Goal: Task Accomplishment & Management: Manage account settings

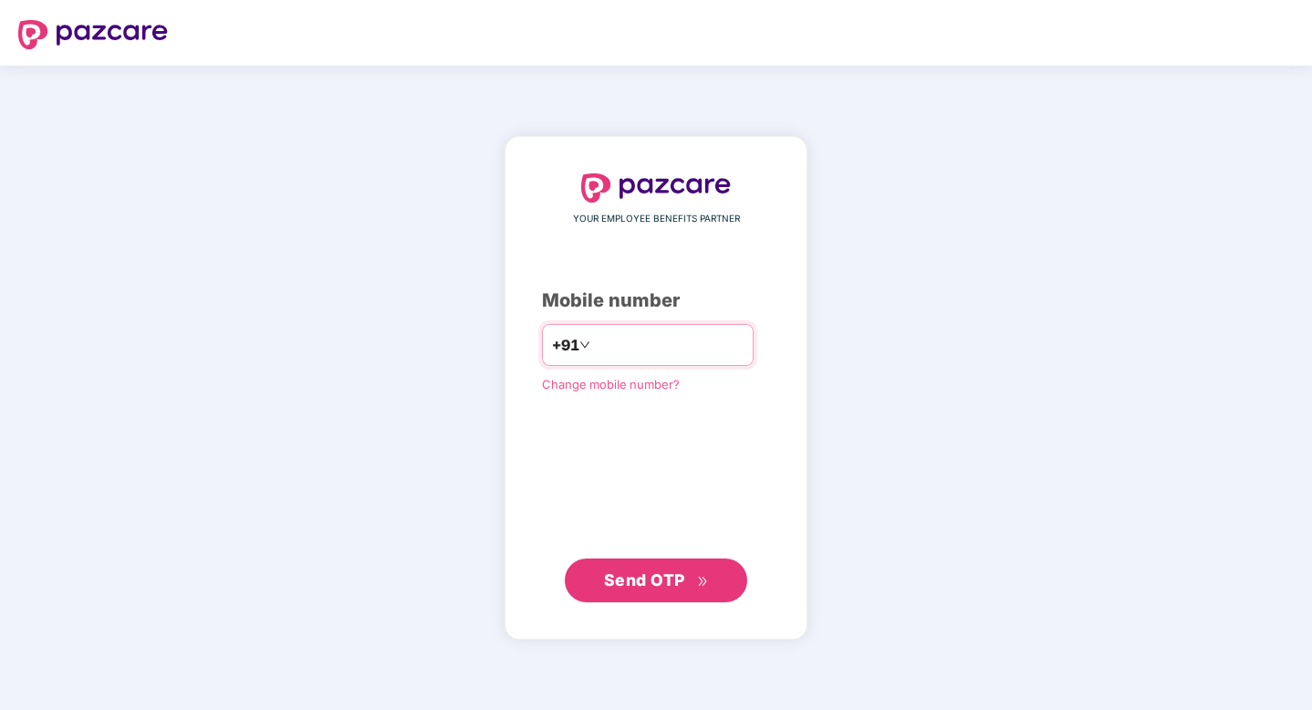
type input "**********"
click at [620, 568] on span "Send OTP" at bounding box center [656, 581] width 105 height 26
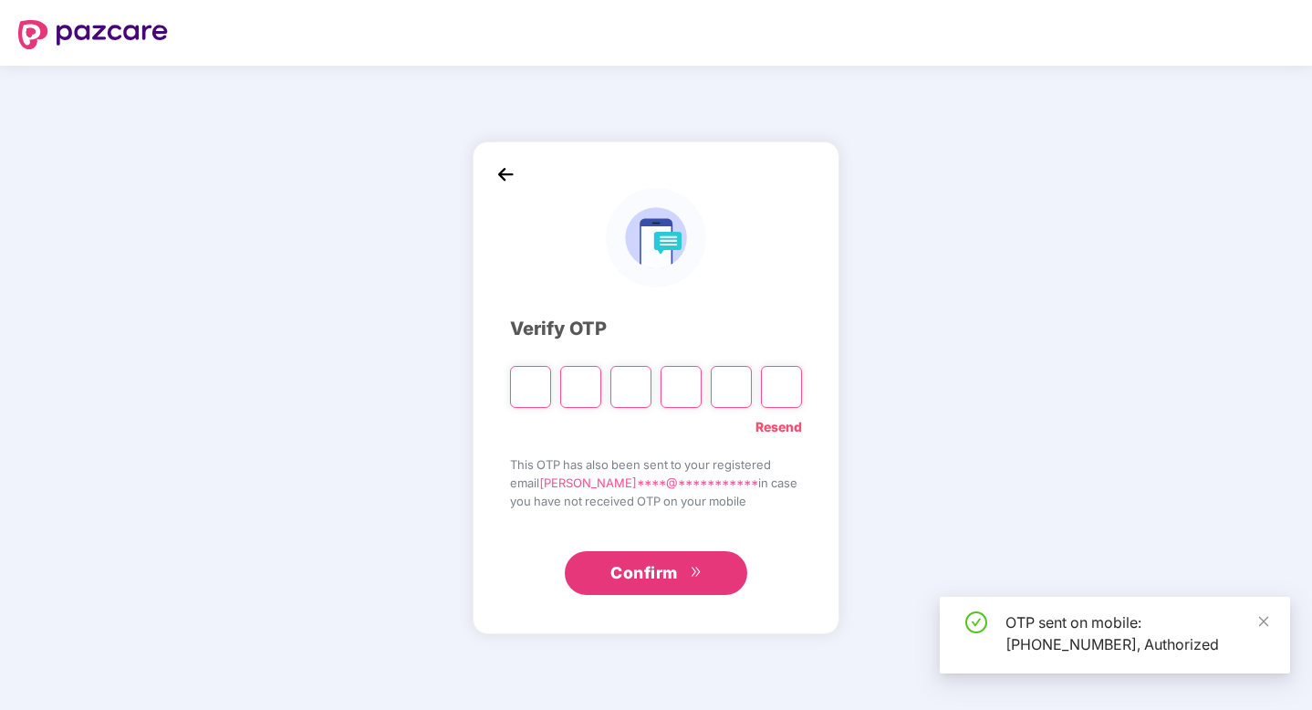
type input "*"
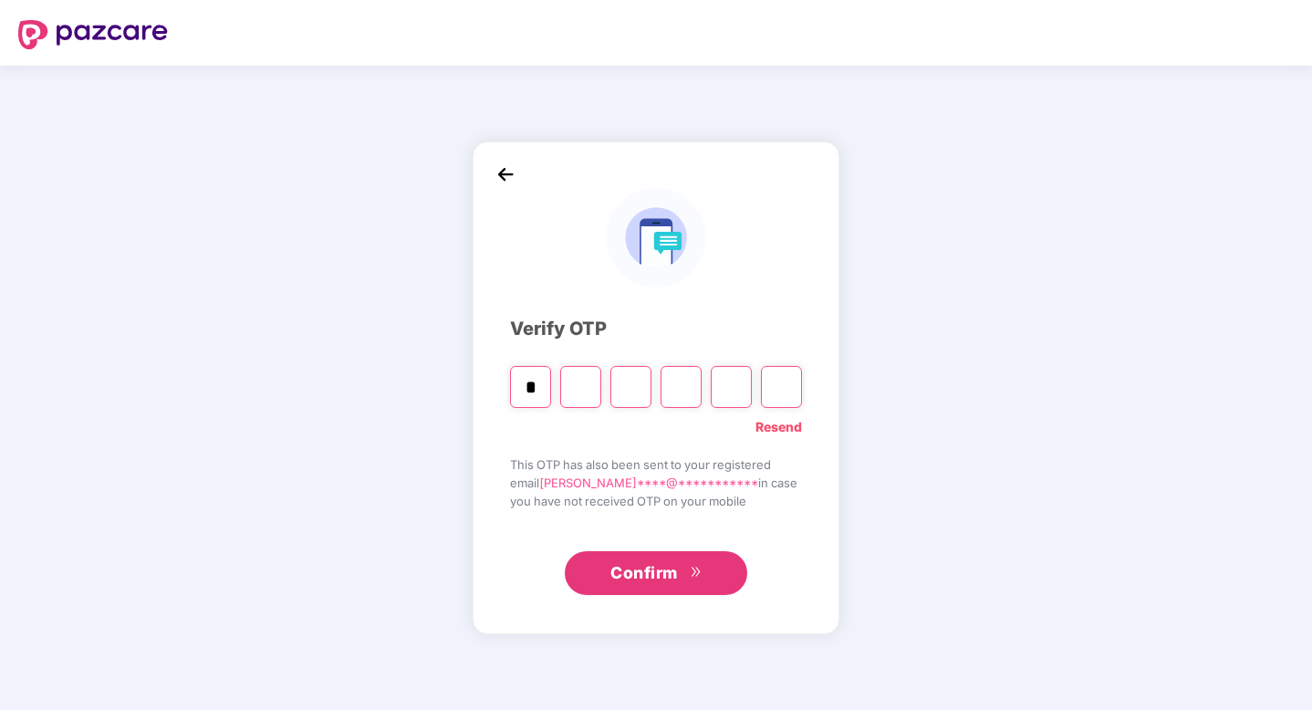
type input "*"
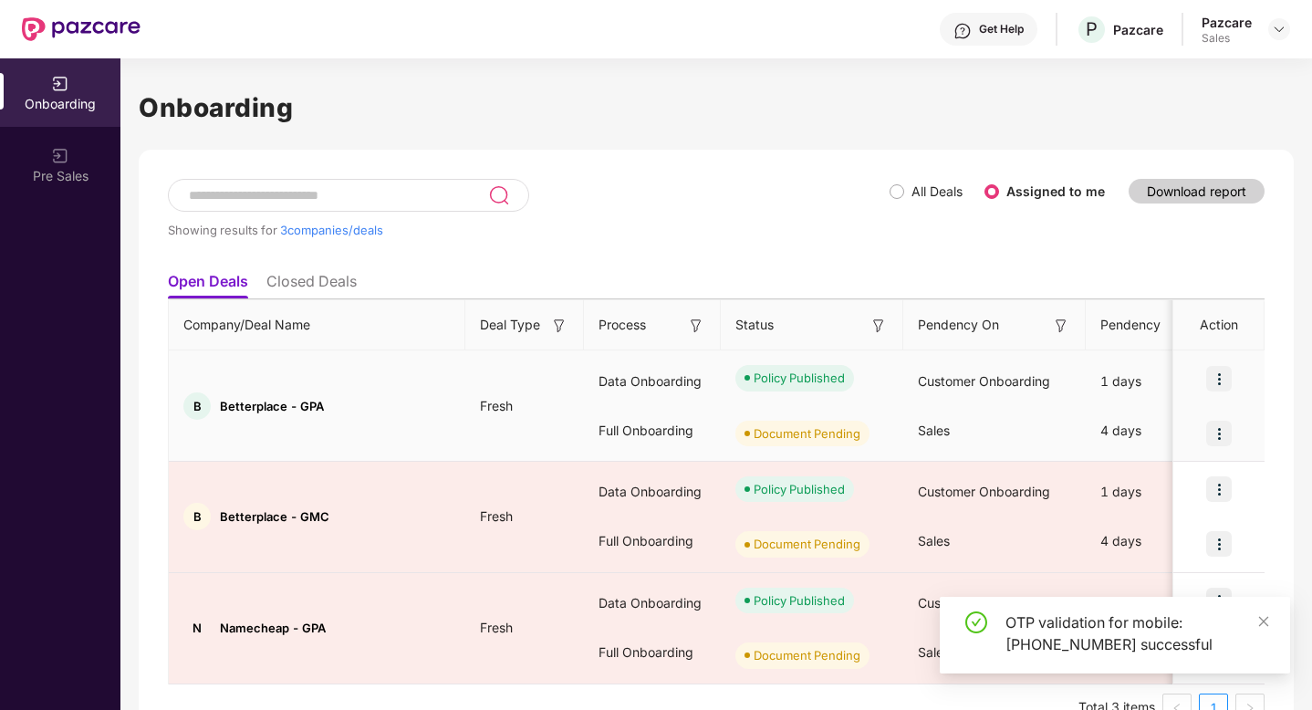
scroll to position [41, 0]
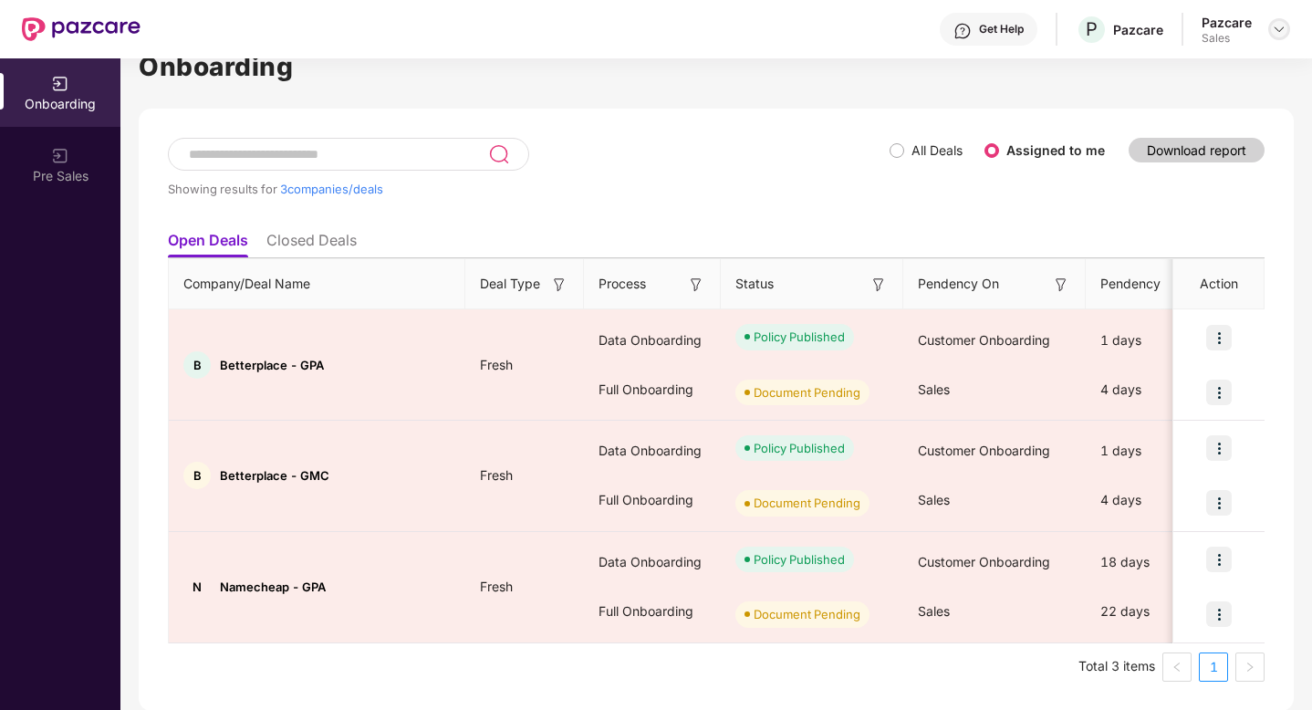
click at [1277, 26] on img at bounding box center [1279, 29] width 15 height 15
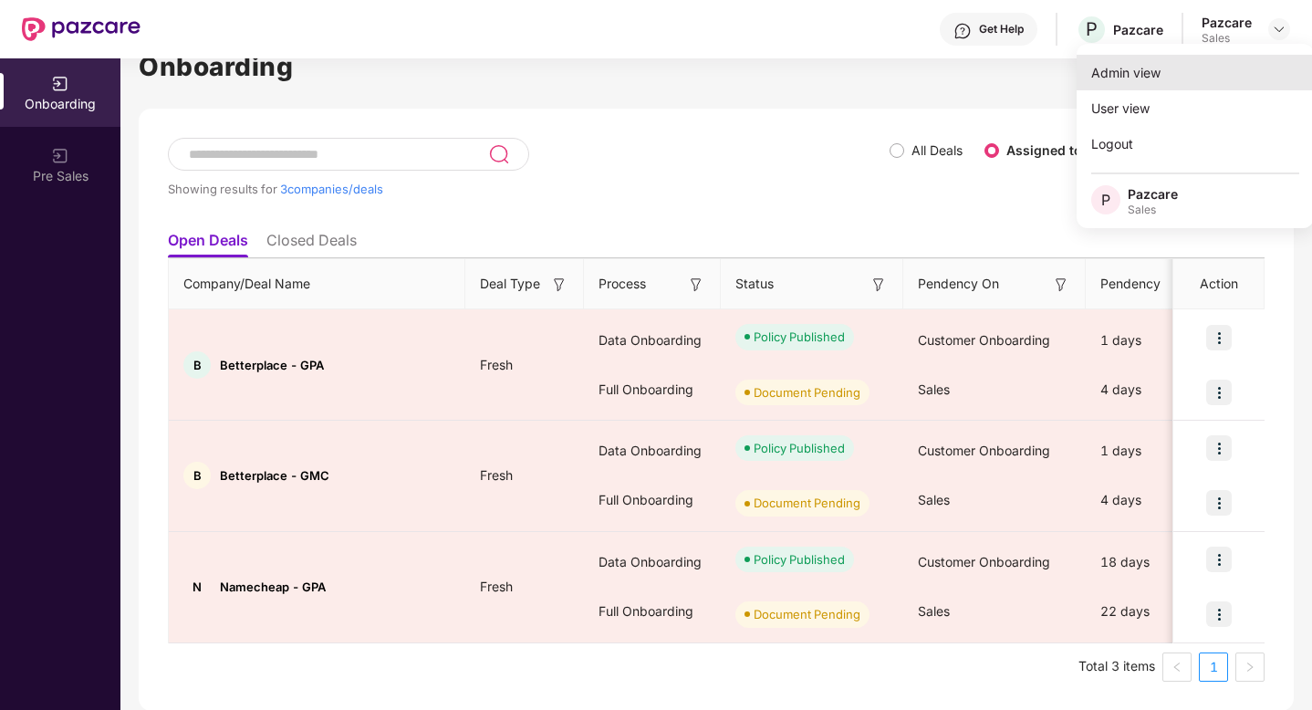
click at [1197, 68] on div "Admin view" at bounding box center [1195, 73] width 237 height 36
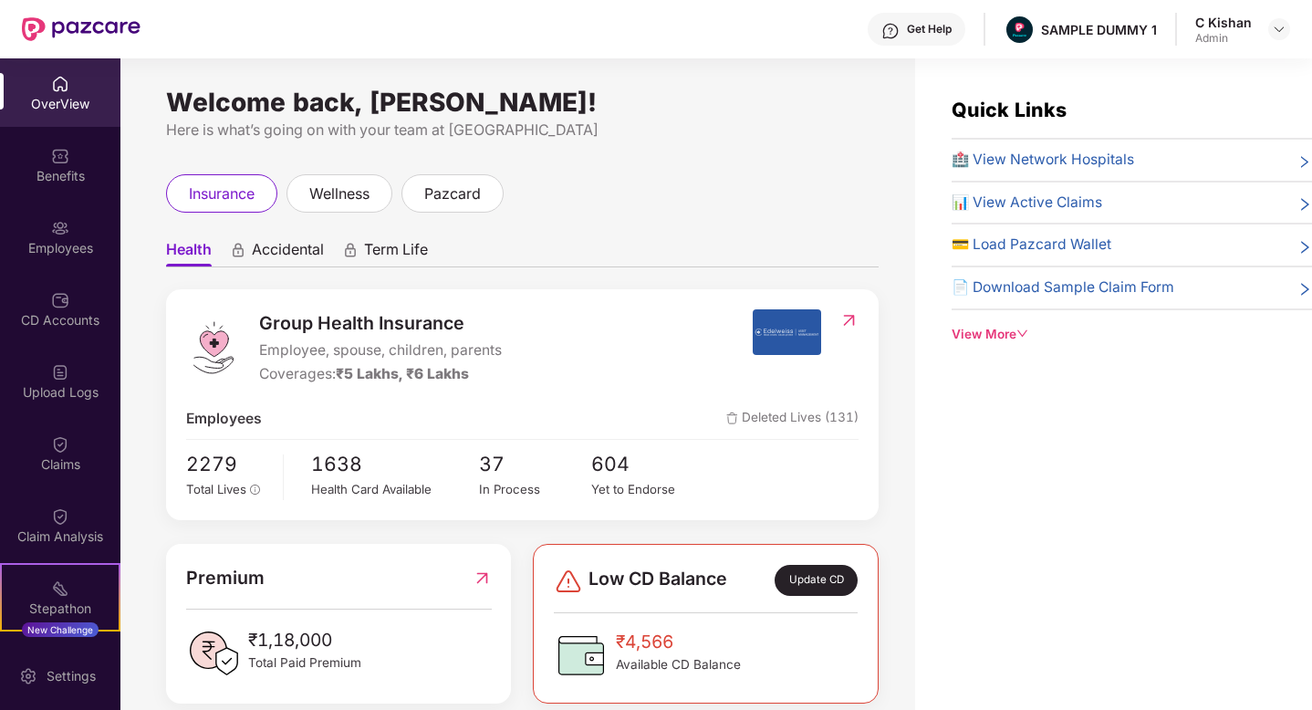
click at [688, 182] on div "insurance wellness pazcard" at bounding box center [522, 193] width 713 height 38
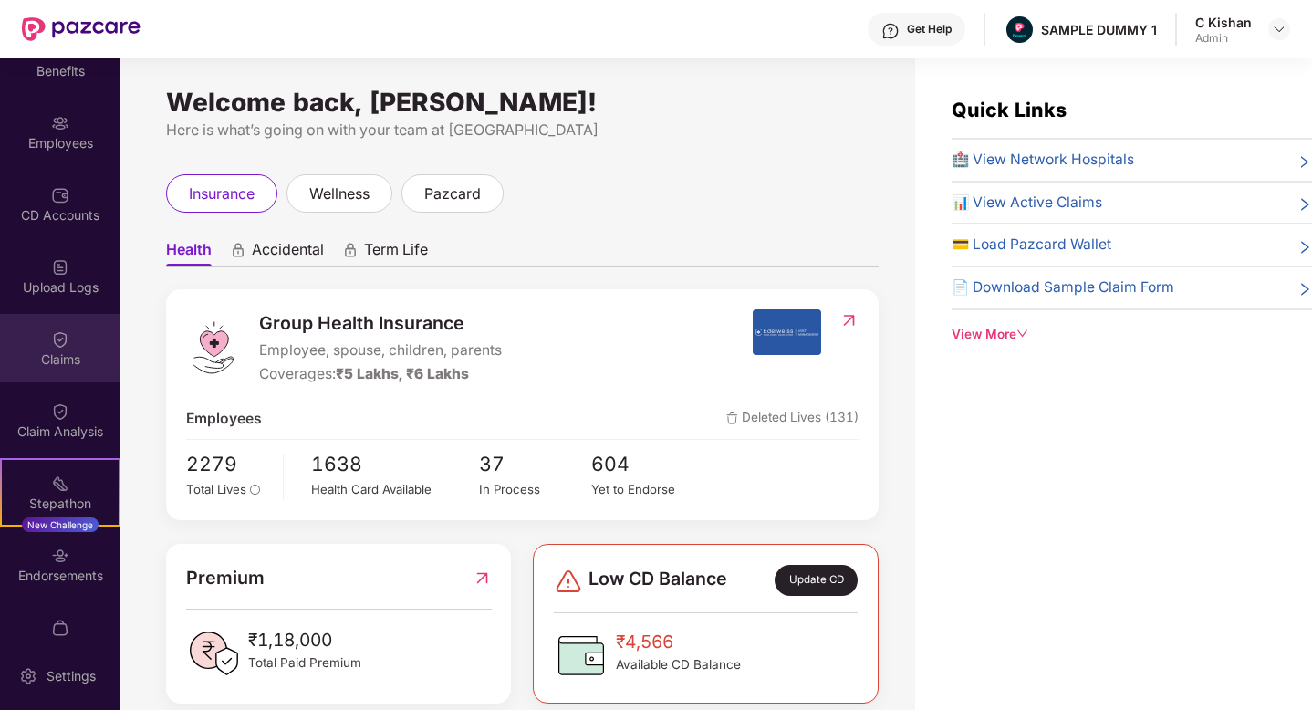
scroll to position [210, 0]
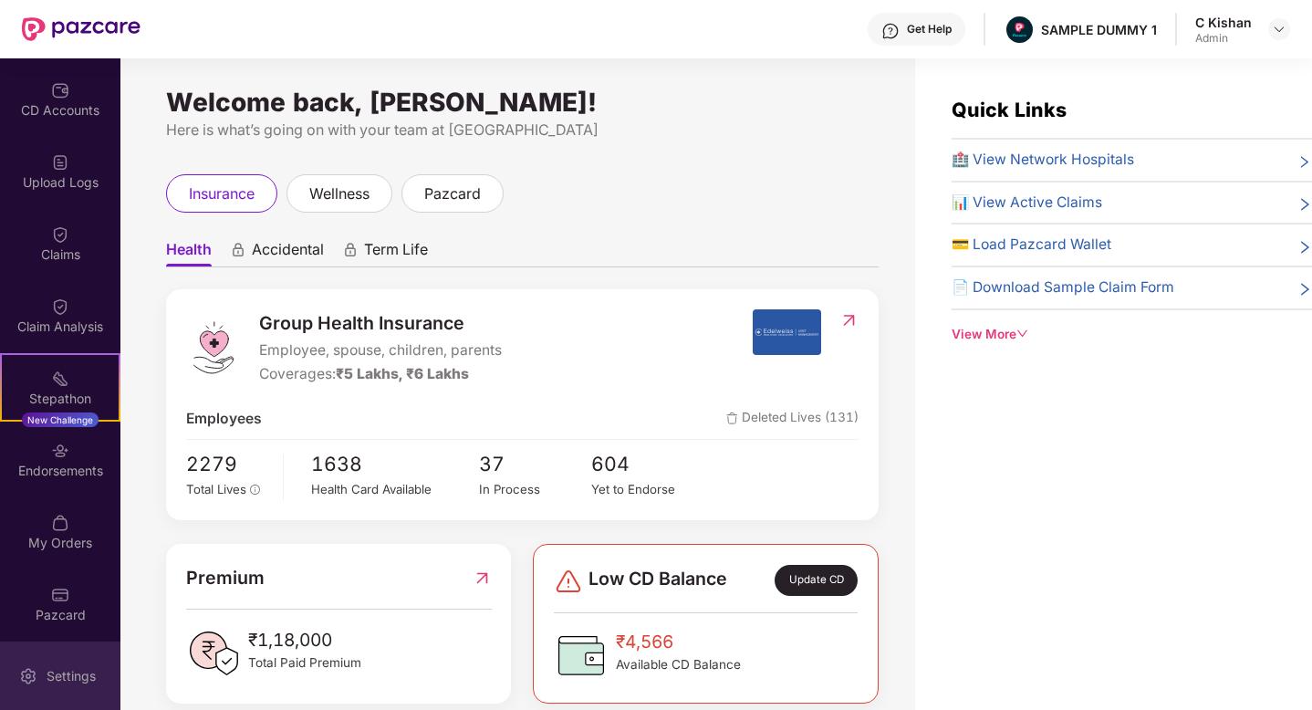
click at [60, 677] on div "Settings" at bounding box center [71, 676] width 60 height 18
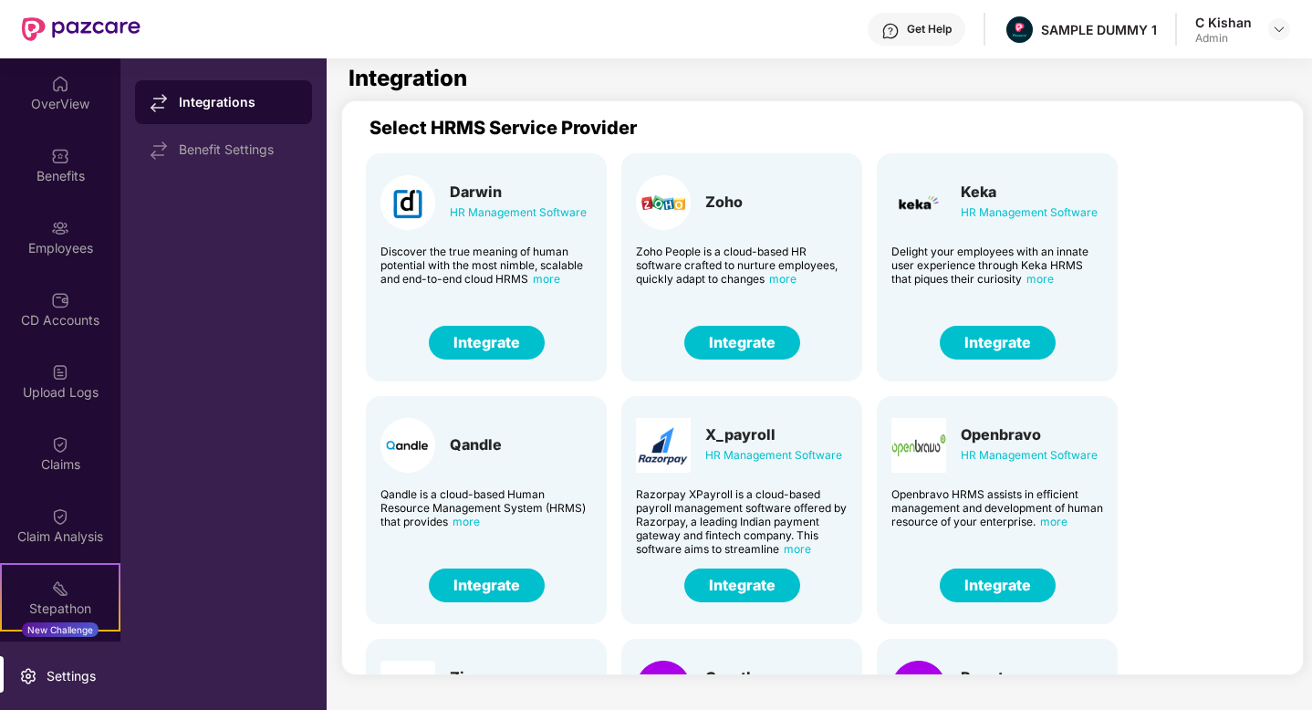
click at [729, 347] on button "Integrate" at bounding box center [742, 343] width 116 height 34
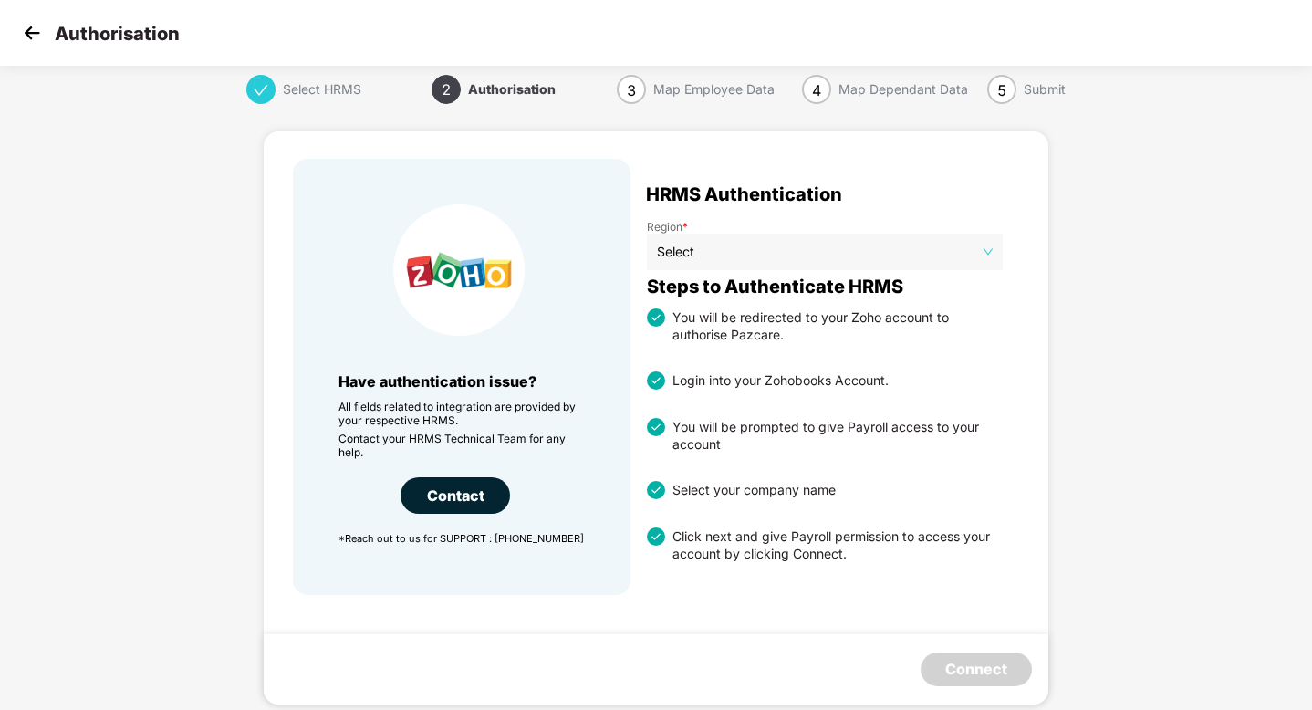
click at [36, 40] on img at bounding box center [31, 32] width 27 height 27
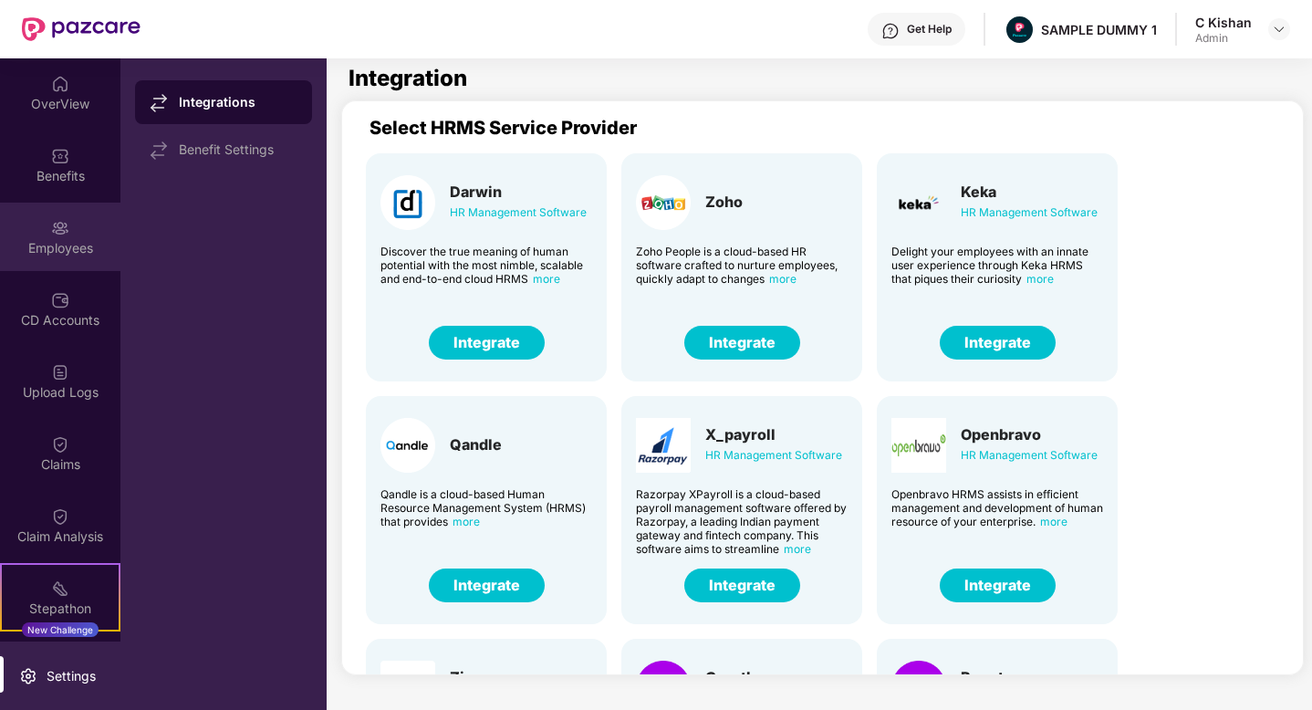
click at [63, 230] on img at bounding box center [60, 228] width 18 height 18
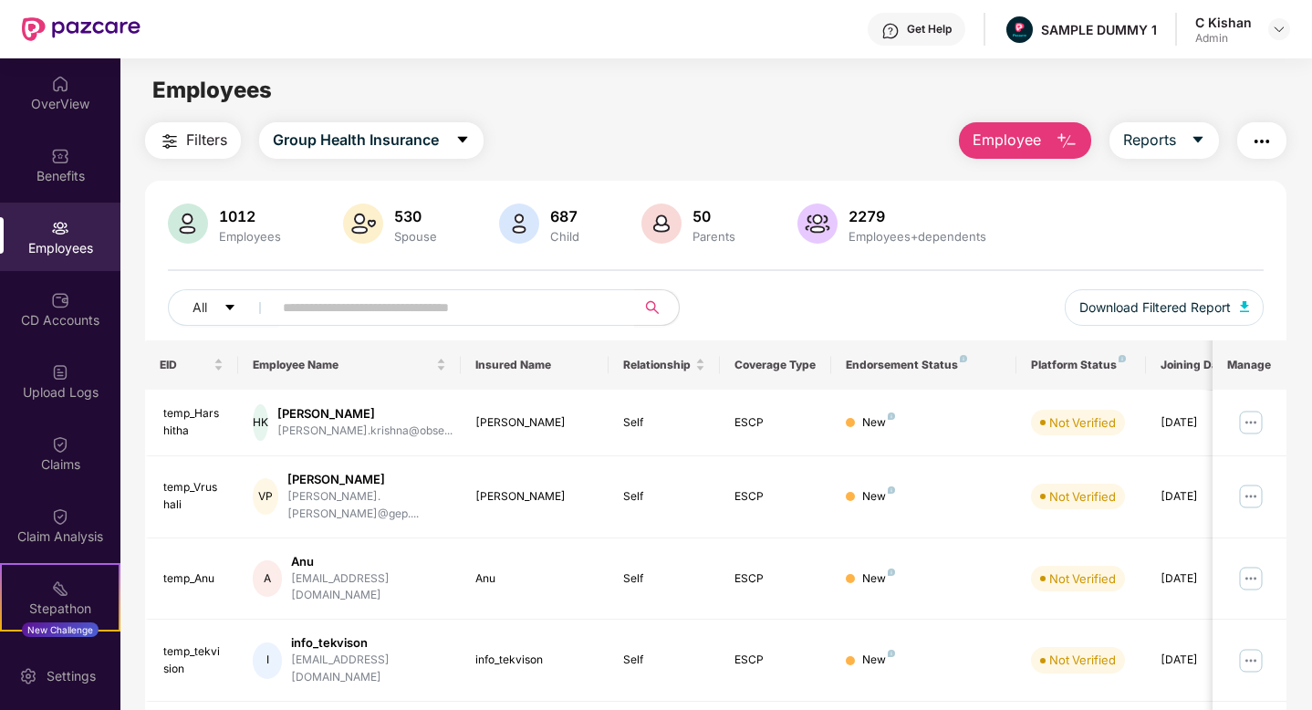
click at [1056, 150] on img "button" at bounding box center [1067, 141] width 22 height 22
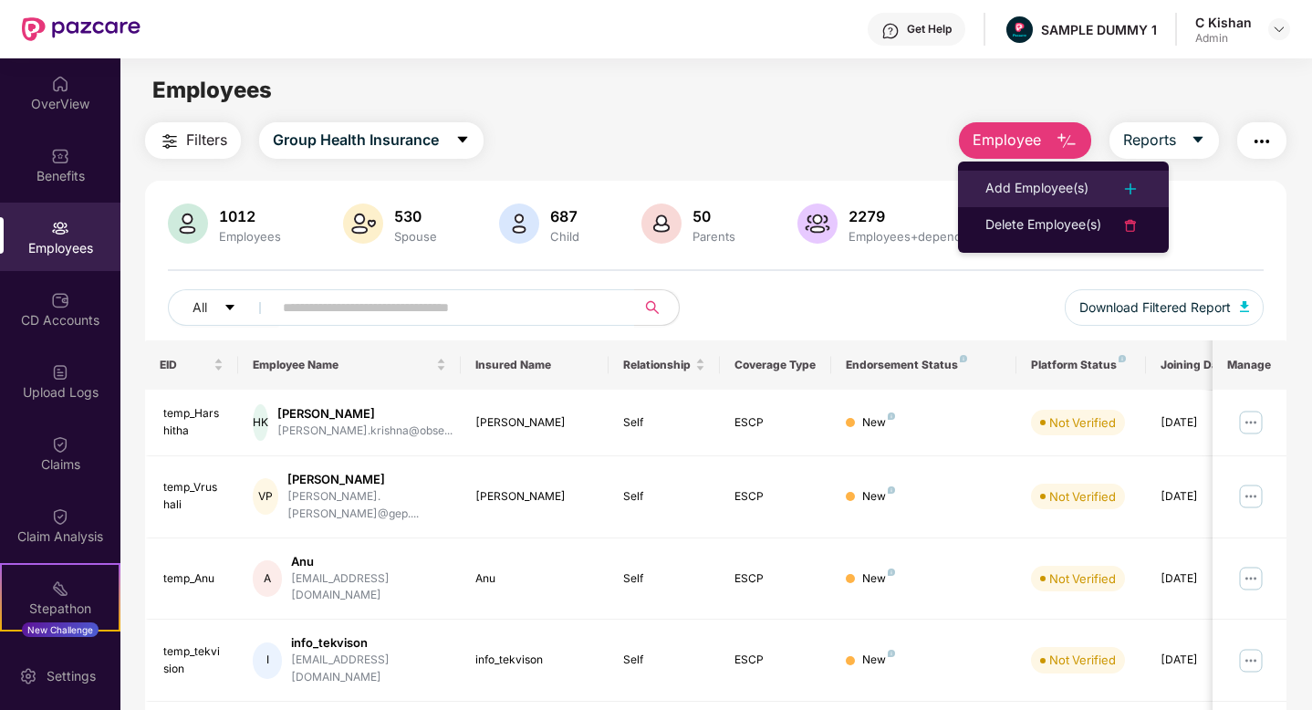
click at [1053, 181] on div "Add Employee(s)" at bounding box center [1036, 189] width 103 height 22
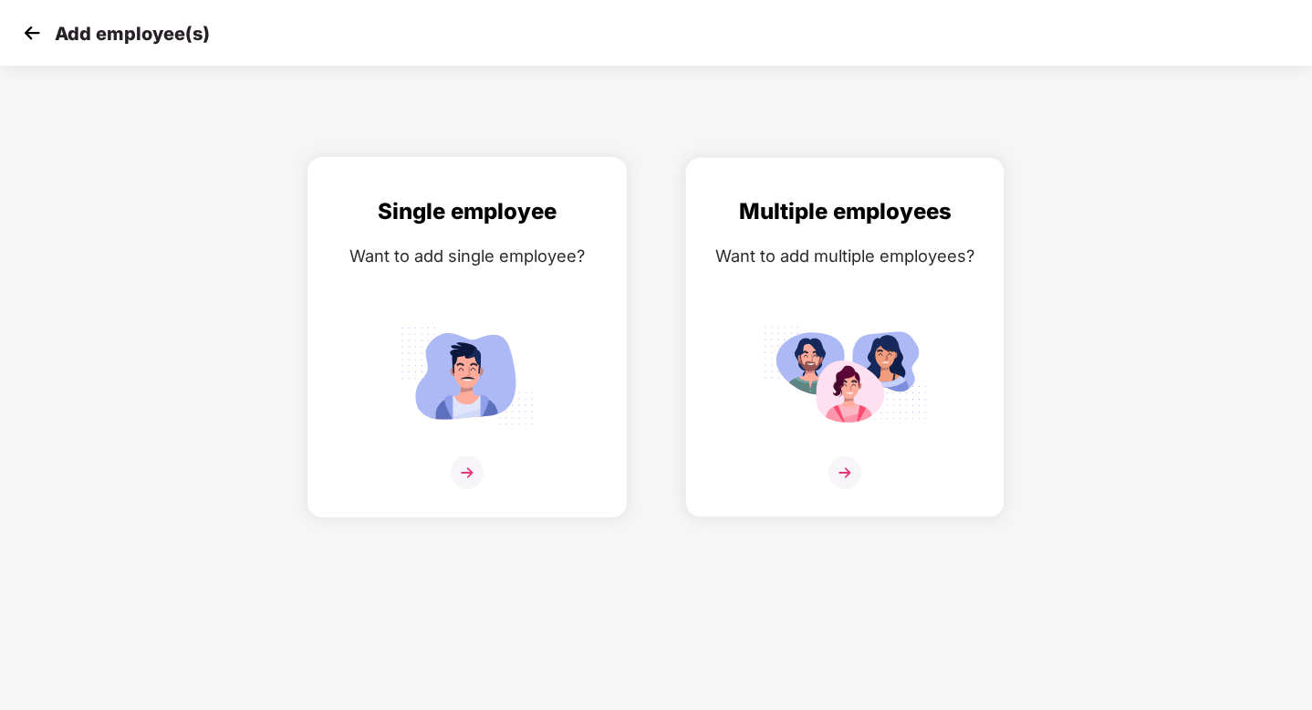
click at [466, 473] on img at bounding box center [467, 472] width 33 height 33
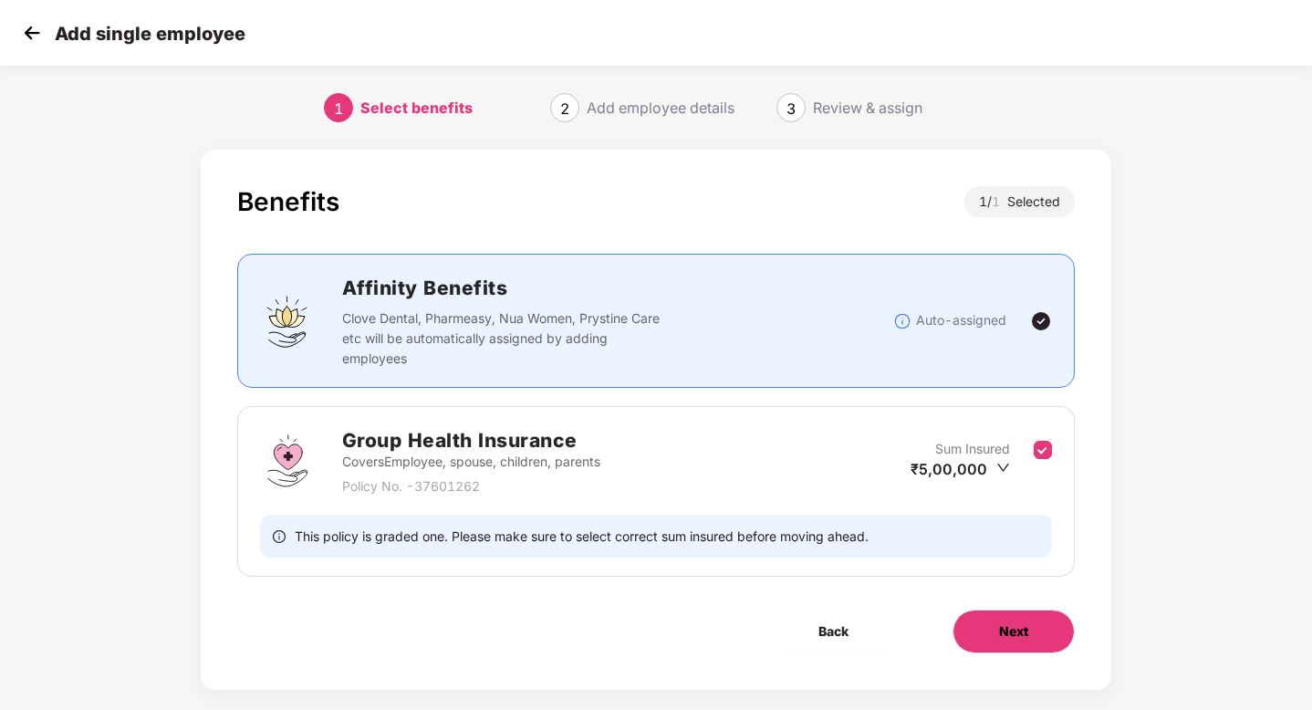
click at [985, 623] on button "Next" at bounding box center [1014, 632] width 122 height 44
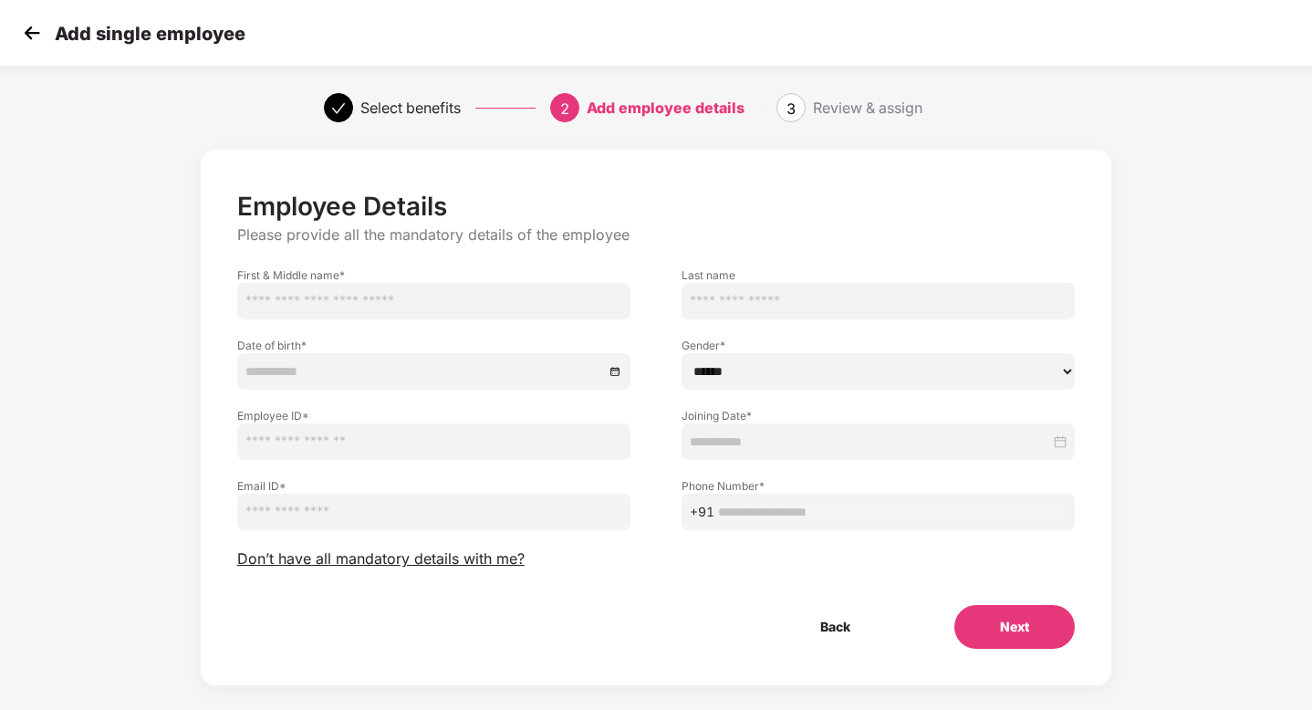
drag, startPoint x: 240, startPoint y: 304, endPoint x: 745, endPoint y: 443, distance: 523.5
click at [745, 443] on div "Employee Details Please provide all the mandatory details of the employee First…" at bounding box center [656, 420] width 839 height 458
click at [658, 278] on div "Last name" at bounding box center [878, 284] width 444 height 70
drag, startPoint x: 819, startPoint y: 107, endPoint x: 956, endPoint y: 123, distance: 137.8
click at [956, 123] on div "Select benefits 2 Add employee details 3 Review & assign" at bounding box center [656, 108] width 1312 height 66
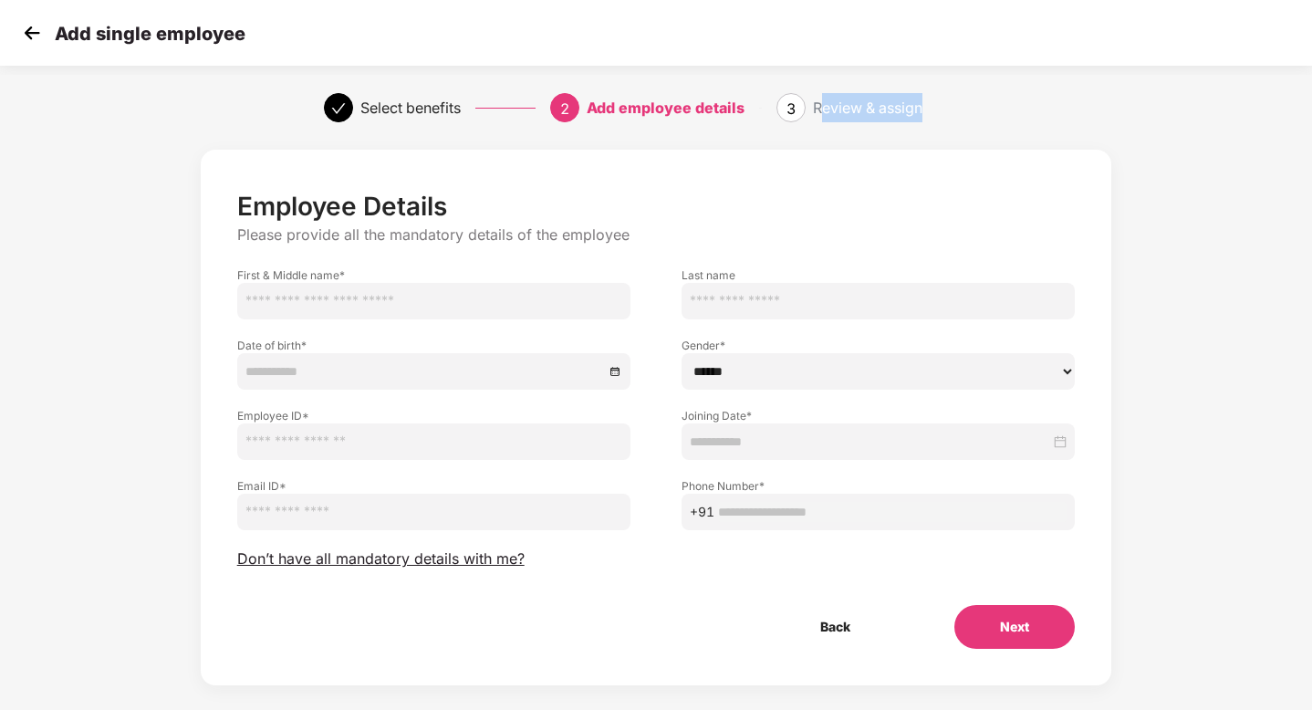
click at [497, 661] on div "Employee Details Please provide all the mandatory details of the employee First…" at bounding box center [657, 418] width 912 height 536
click at [358, 564] on span "Don’t have all mandatory details with me?" at bounding box center [380, 558] width 287 height 19
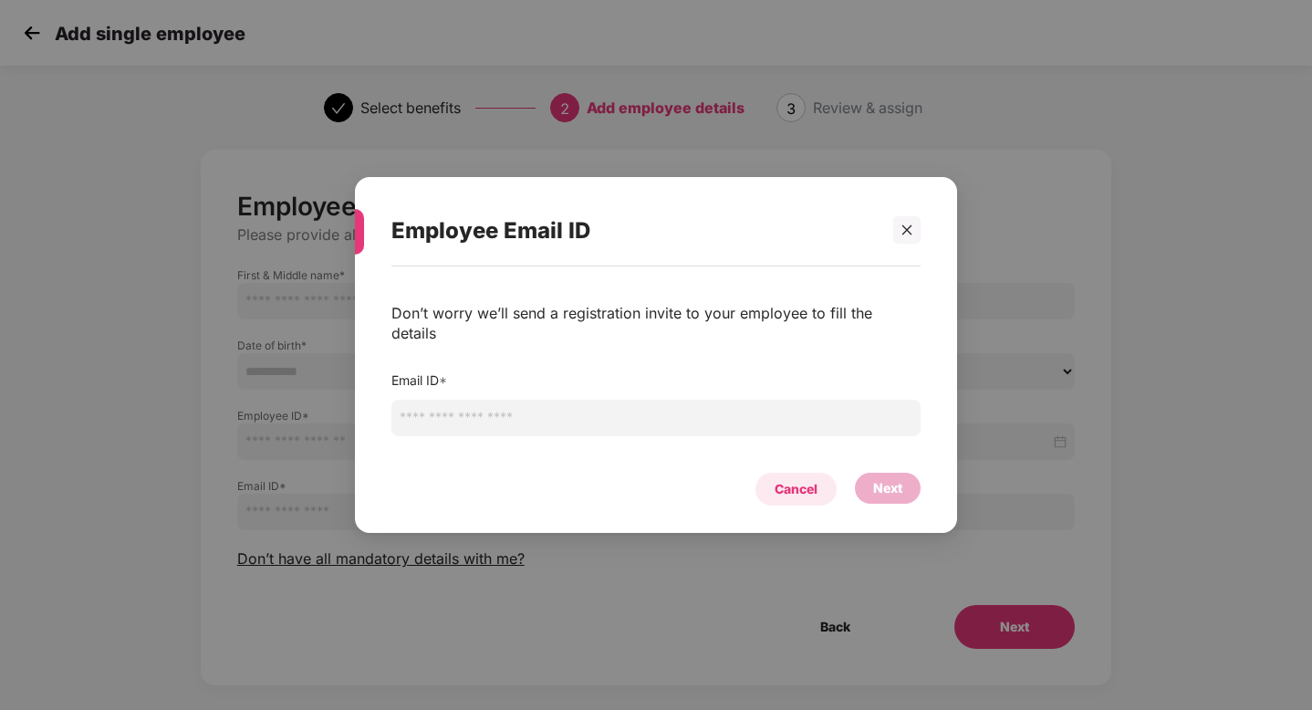
click at [806, 479] on div "Cancel" at bounding box center [796, 489] width 43 height 20
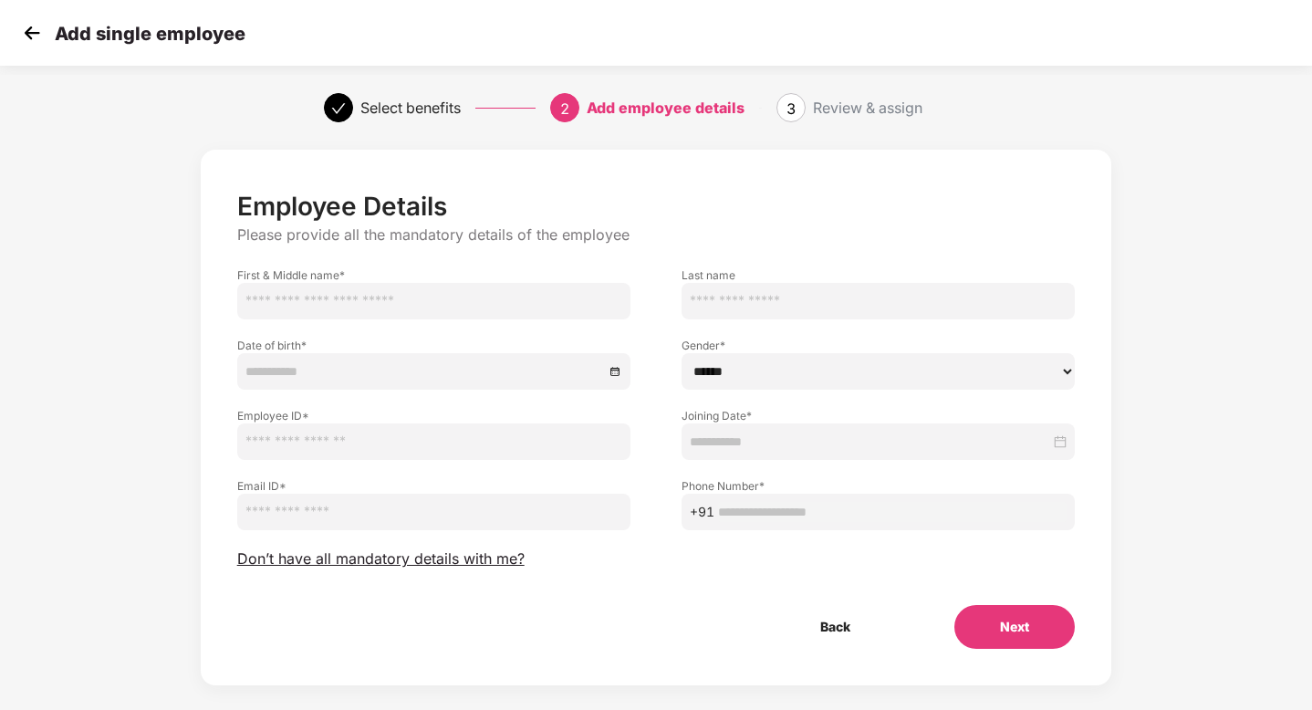
click at [27, 34] on img at bounding box center [31, 32] width 27 height 27
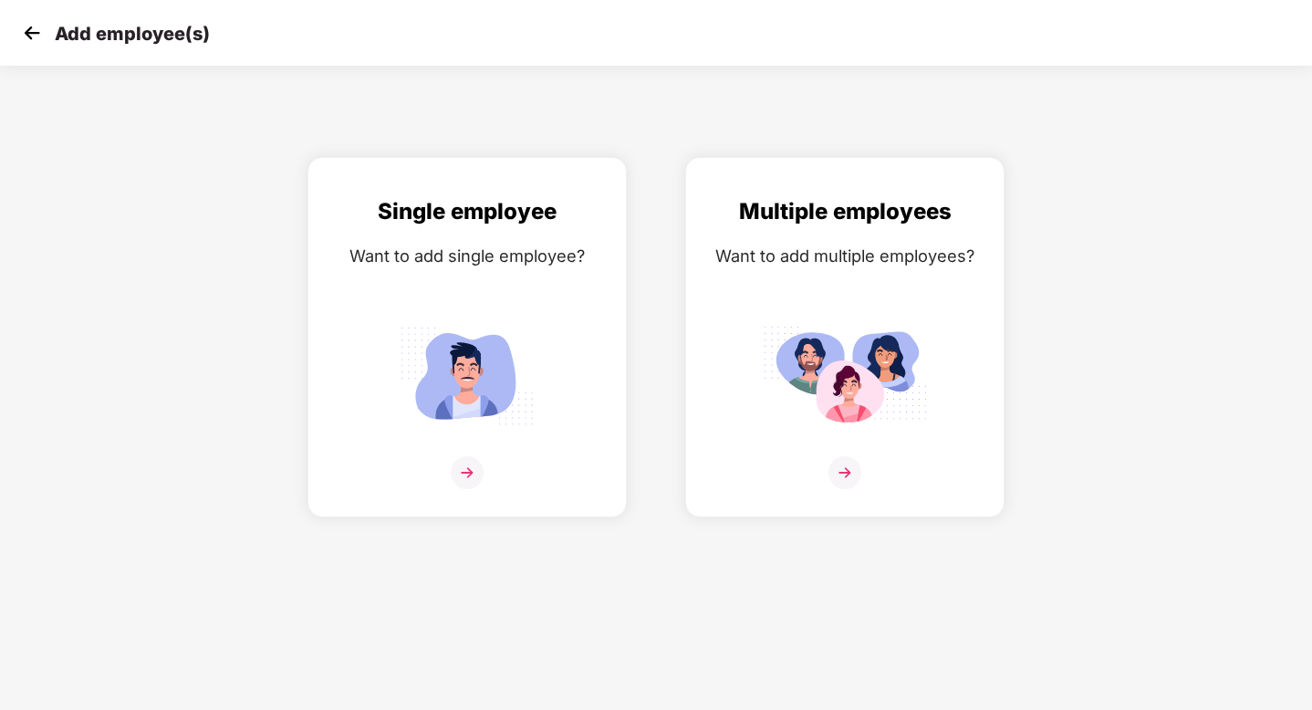
click at [35, 36] on img at bounding box center [31, 32] width 27 height 27
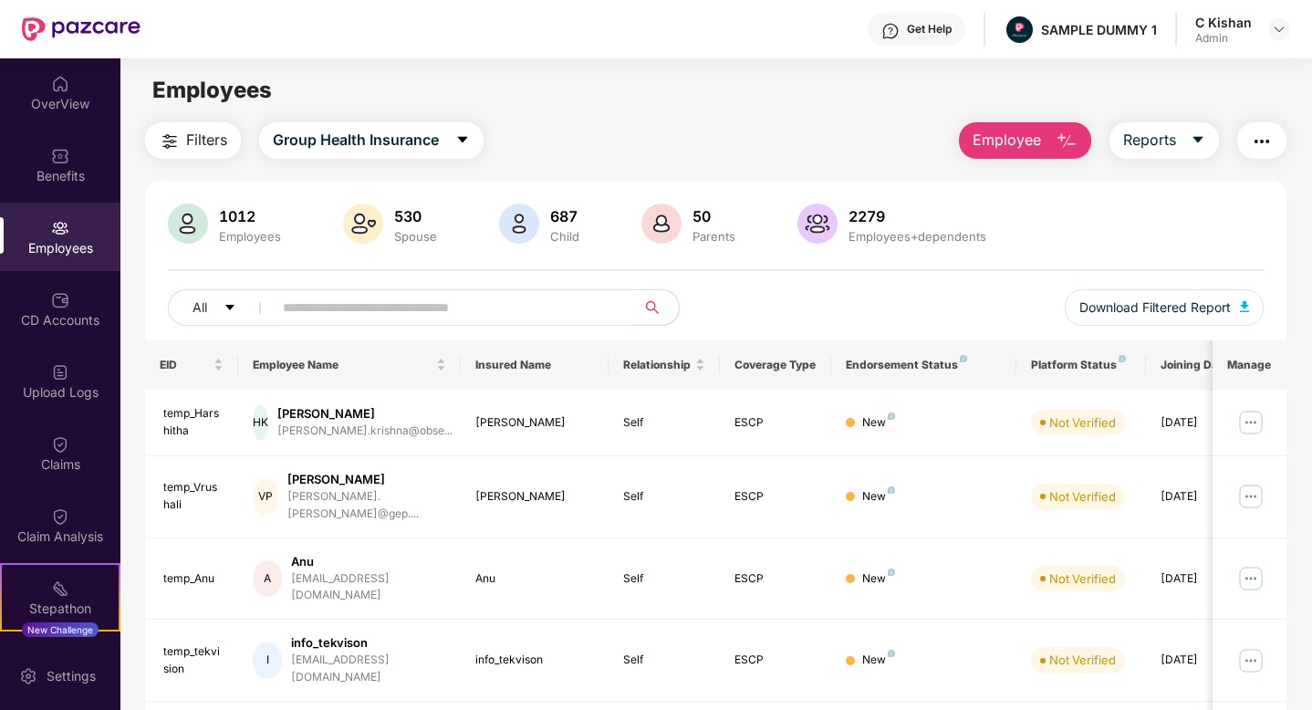
click at [722, 109] on main "Employees Filters Group Health Insurance Employee Reports 1012 Employees 530 Sp…" at bounding box center [715, 413] width 1191 height 710
click at [912, 32] on div "Get Help" at bounding box center [929, 29] width 45 height 15
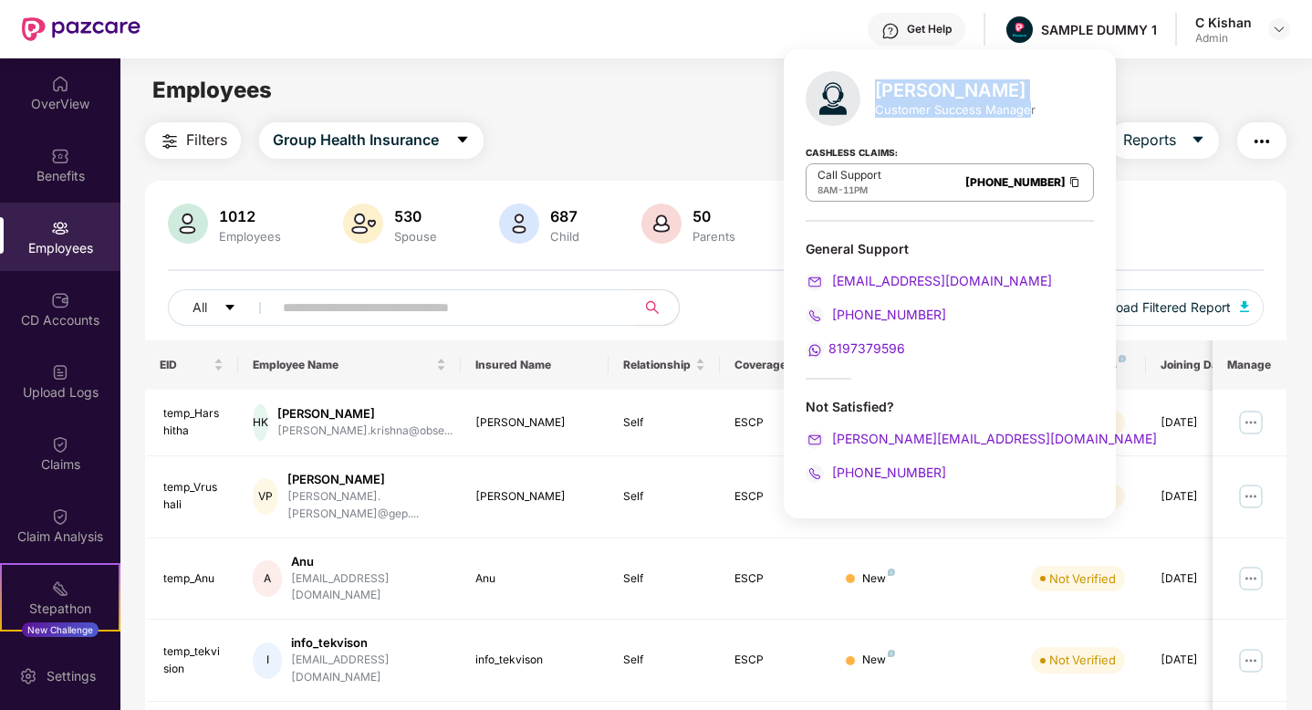
drag, startPoint x: 1029, startPoint y: 109, endPoint x: 876, endPoint y: 79, distance: 156.2
click at [876, 79] on div "[PERSON_NAME] Customer Success Manager" at bounding box center [955, 98] width 161 height 38
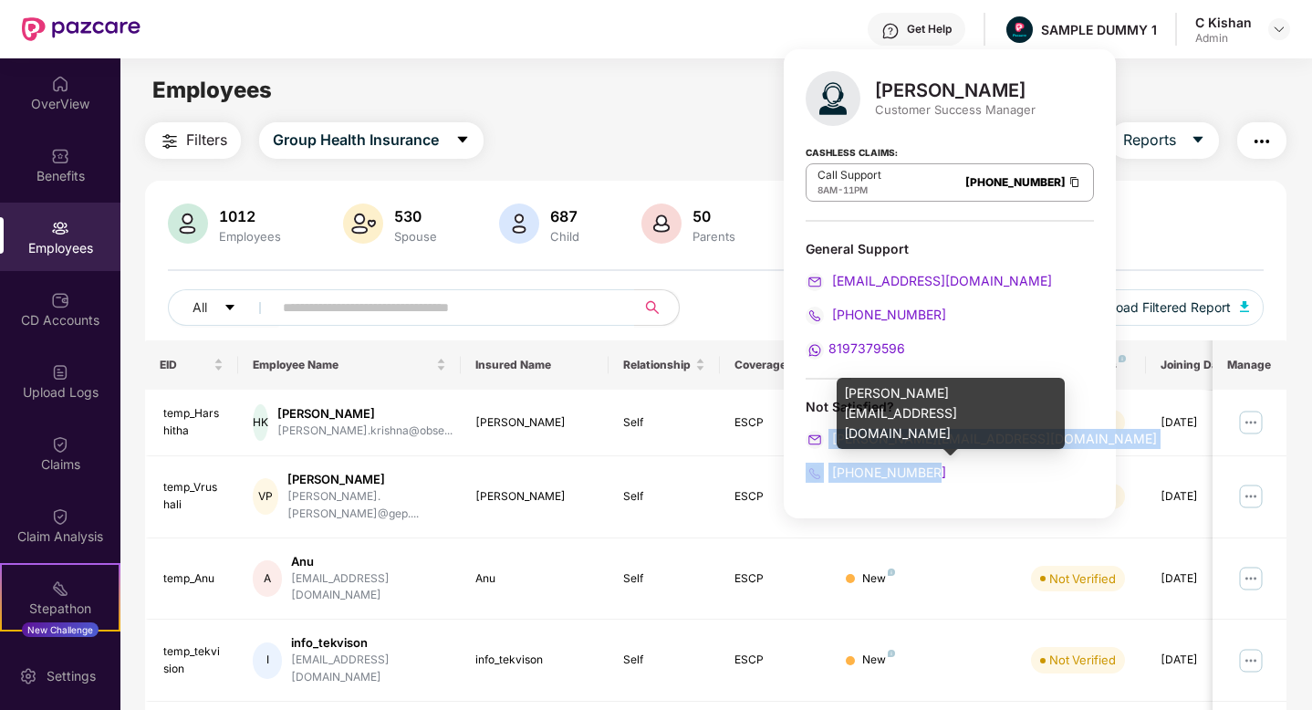
drag, startPoint x: 942, startPoint y: 466, endPoint x: 816, endPoint y: 432, distance: 130.6
click at [816, 432] on div "Not Satisfied? [PERSON_NAME][EMAIL_ADDRESS][DOMAIN_NAME] [PHONE_NUMBER]" at bounding box center [950, 440] width 288 height 85
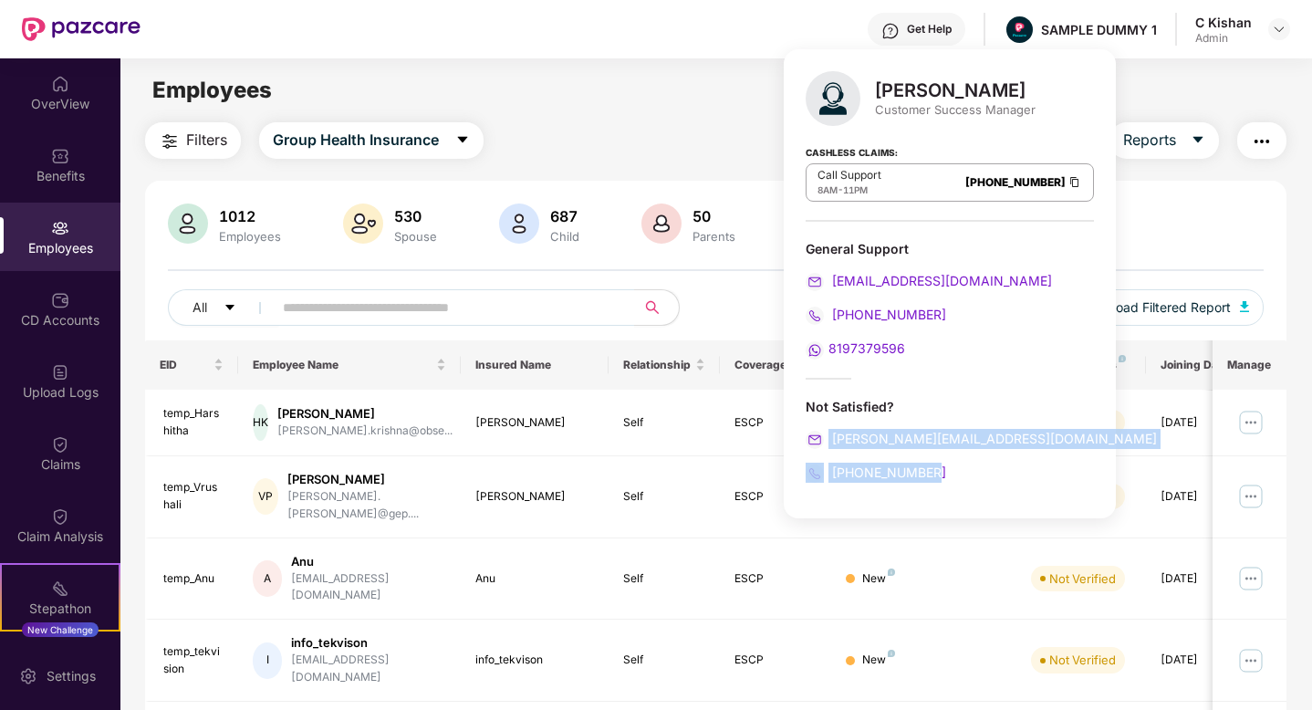
click at [699, 138] on div "Filters Group Health Insurance Employee Reports" at bounding box center [715, 140] width 1141 height 36
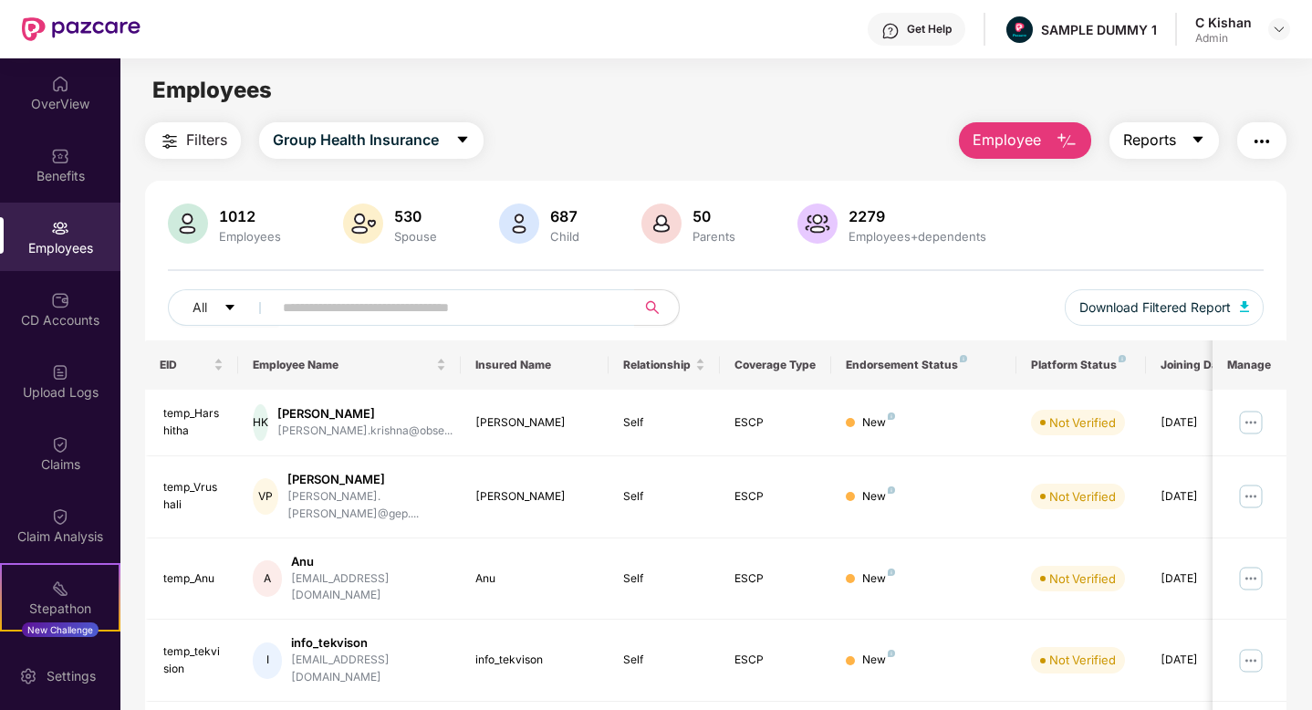
click at [1192, 145] on icon "caret-down" at bounding box center [1198, 139] width 15 height 15
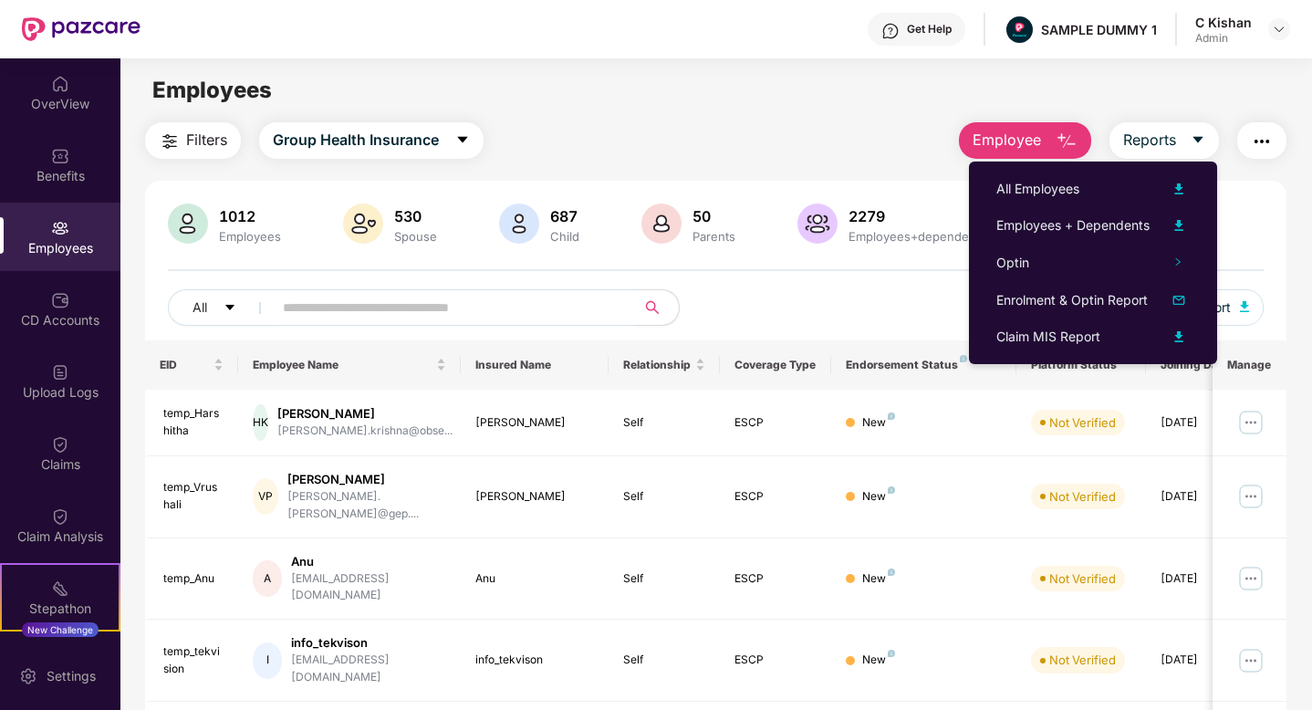
click at [1256, 142] on img "button" at bounding box center [1262, 141] width 22 height 22
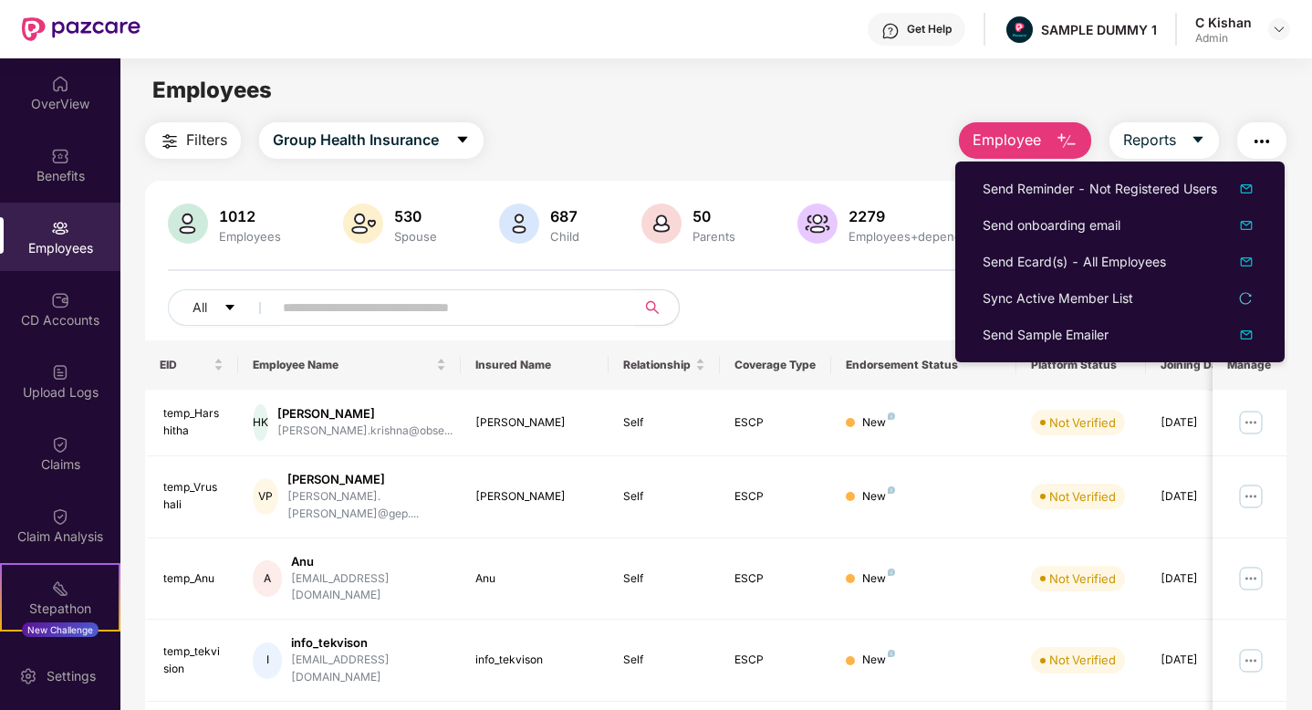
click at [802, 310] on div "All Download Filtered Report" at bounding box center [716, 314] width 1096 height 51
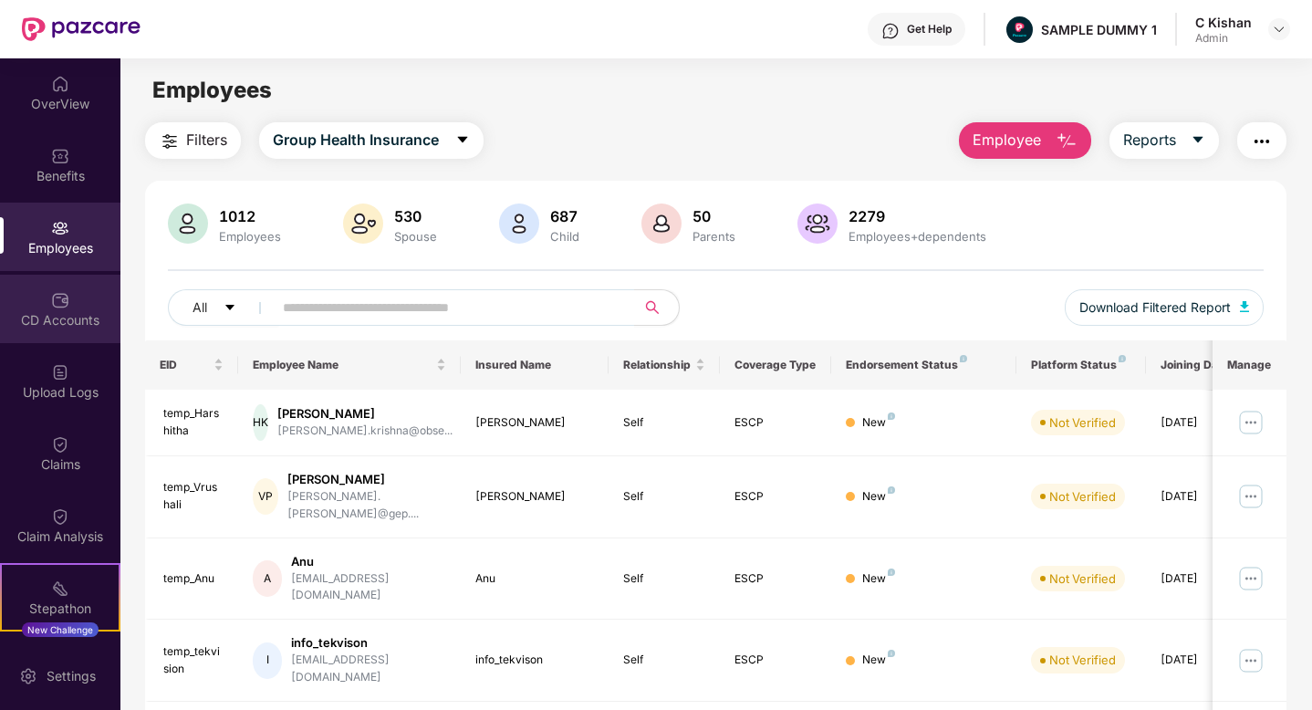
click at [73, 322] on div "CD Accounts" at bounding box center [60, 320] width 120 height 18
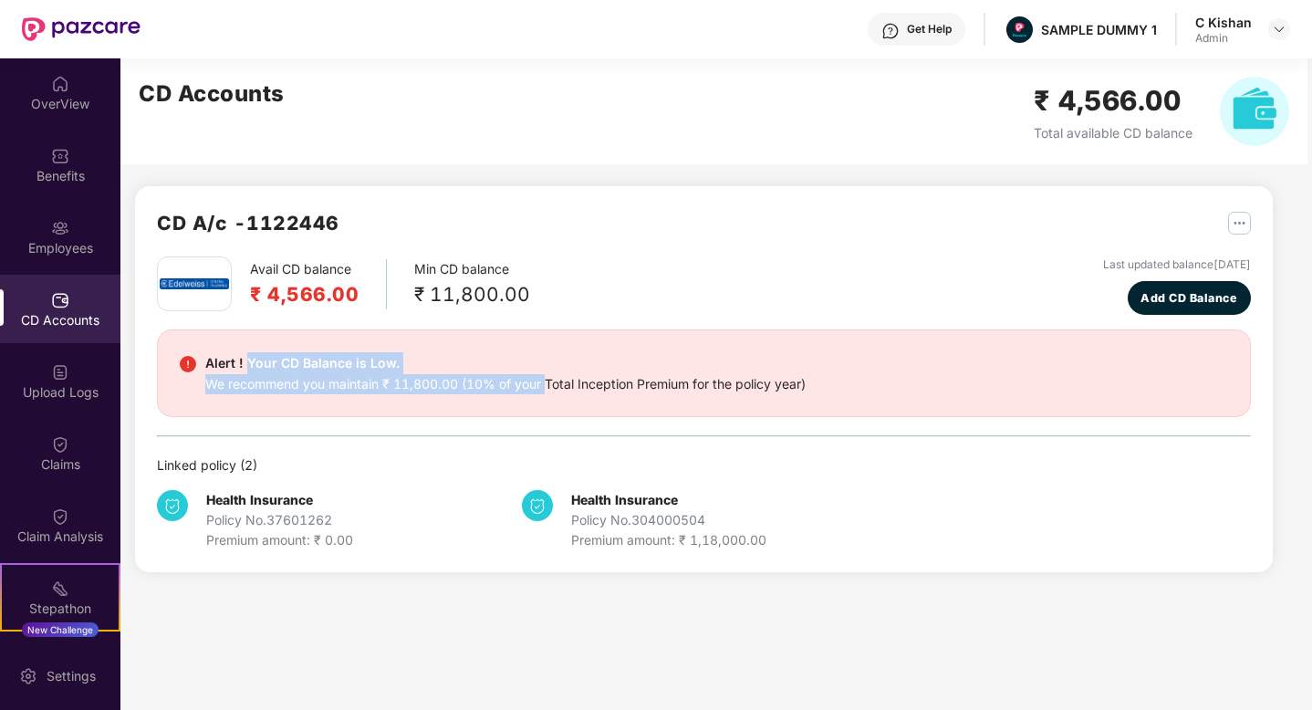
drag, startPoint x: 547, startPoint y: 387, endPoint x: 248, endPoint y: 356, distance: 300.9
click at [248, 356] on div "Alert ! Your CD Balance is Low. We recommend you maintain ₹ 11,800.00 (10% of y…" at bounding box center [505, 373] width 600 height 42
click at [1189, 290] on span "Add CD Balance" at bounding box center [1189, 298] width 97 height 18
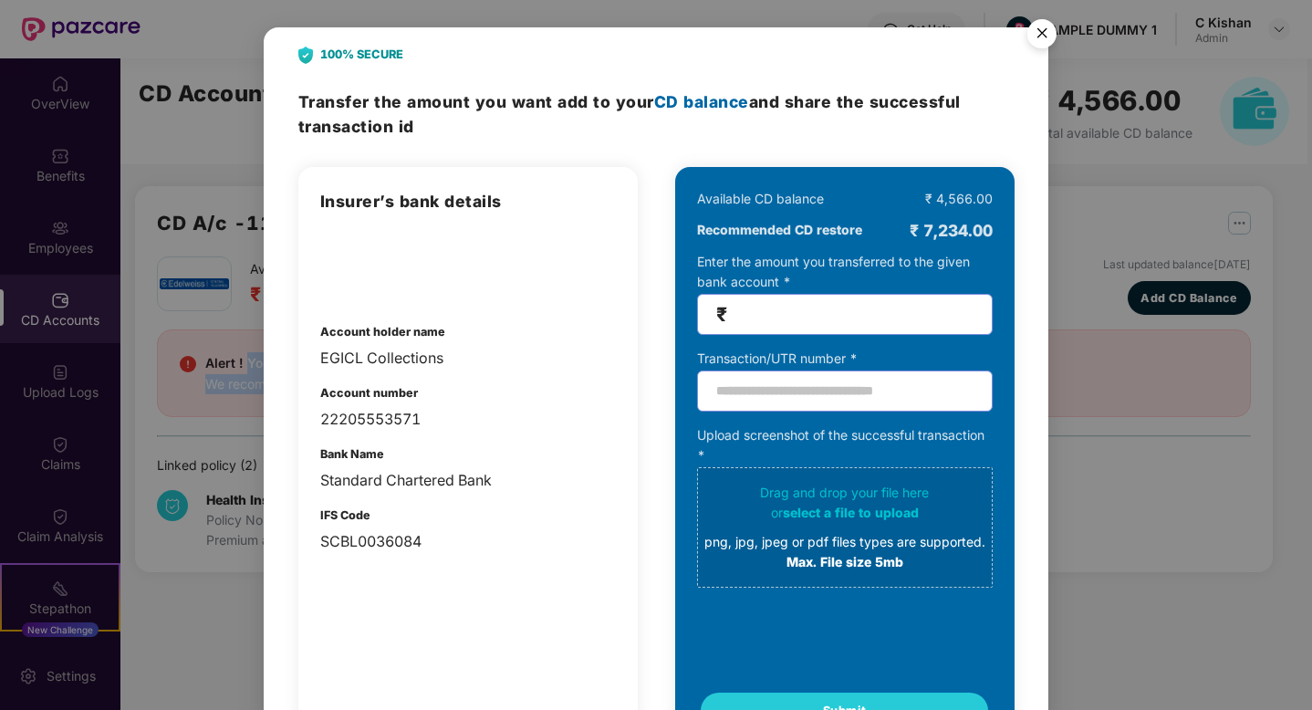
click at [1039, 29] on img "Close" at bounding box center [1041, 36] width 51 height 51
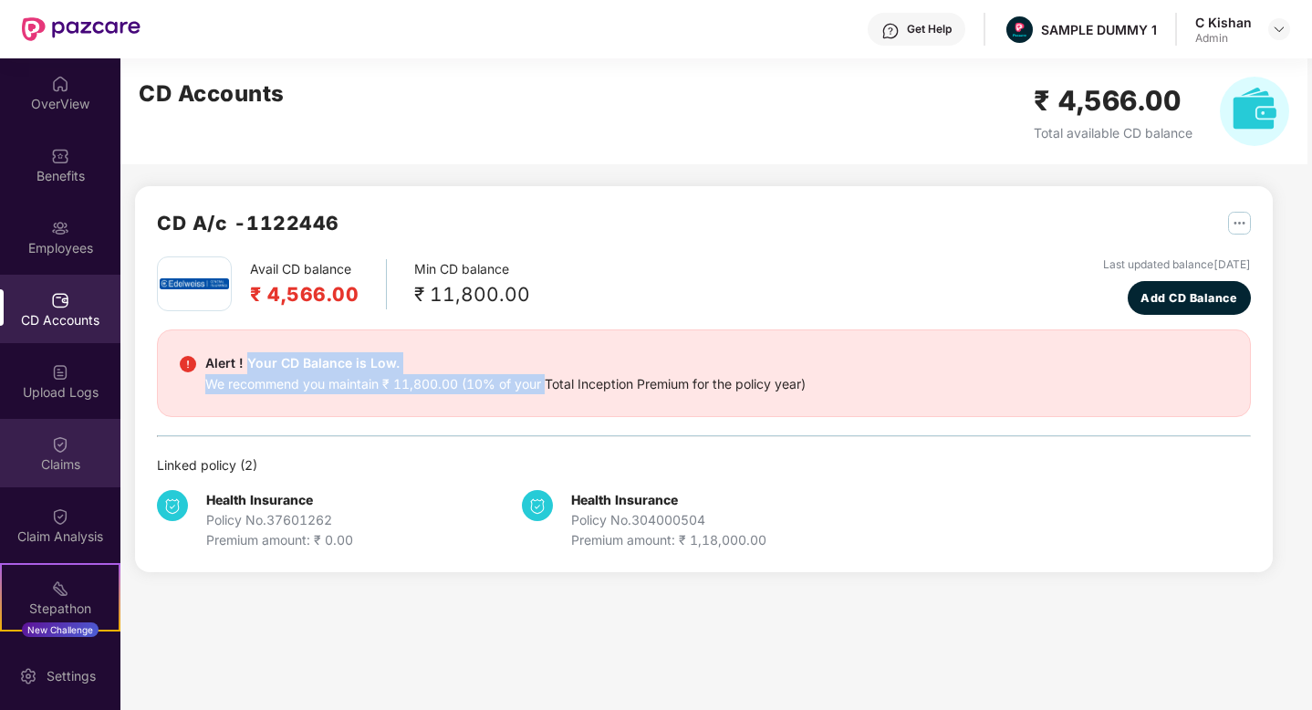
click at [59, 442] on img at bounding box center [60, 444] width 18 height 18
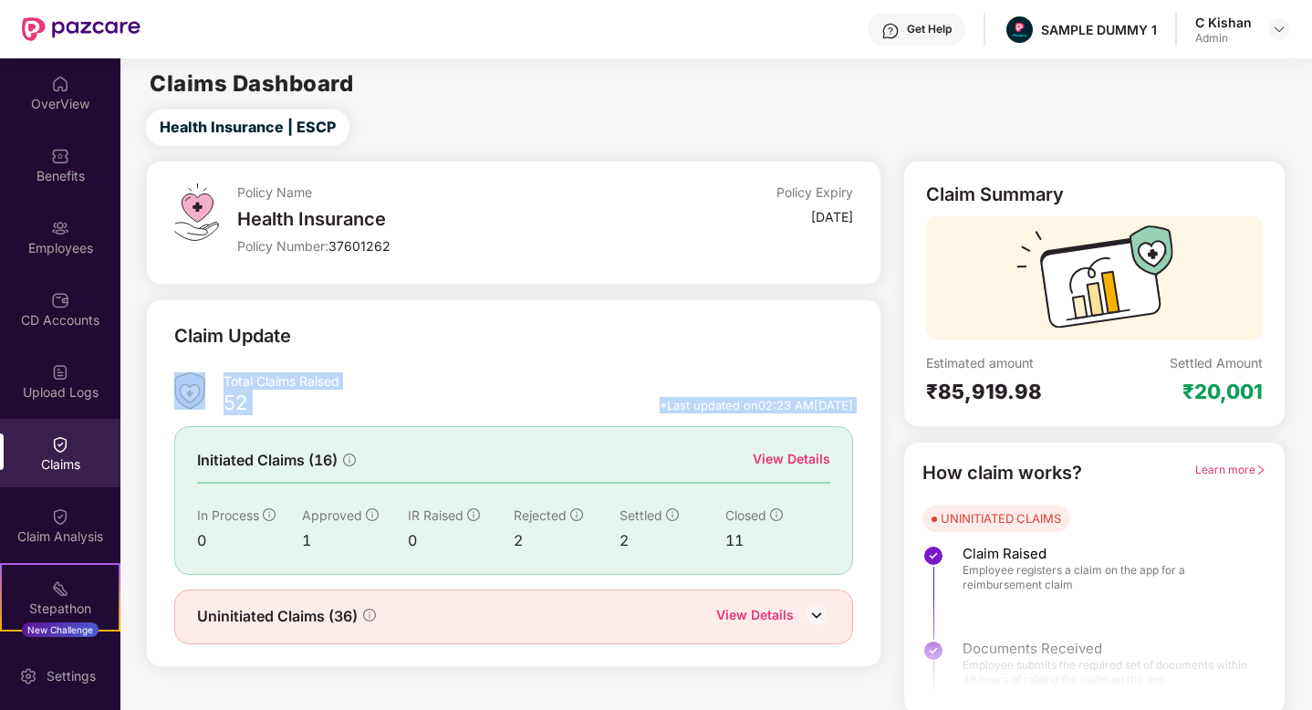
drag, startPoint x: 214, startPoint y: 393, endPoint x: 423, endPoint y: 479, distance: 226.7
click at [313, 433] on div "Claim Update Total Claims Raised 52 *Last updated on 02:23 AM[DATE] Initiated C…" at bounding box center [514, 483] width 680 height 322
click at [349, 410] on div "52 *Last updated on 02:23 AM[DATE]" at bounding box center [539, 409] width 631 height 24
click at [797, 456] on div "View Details" at bounding box center [792, 459] width 78 height 20
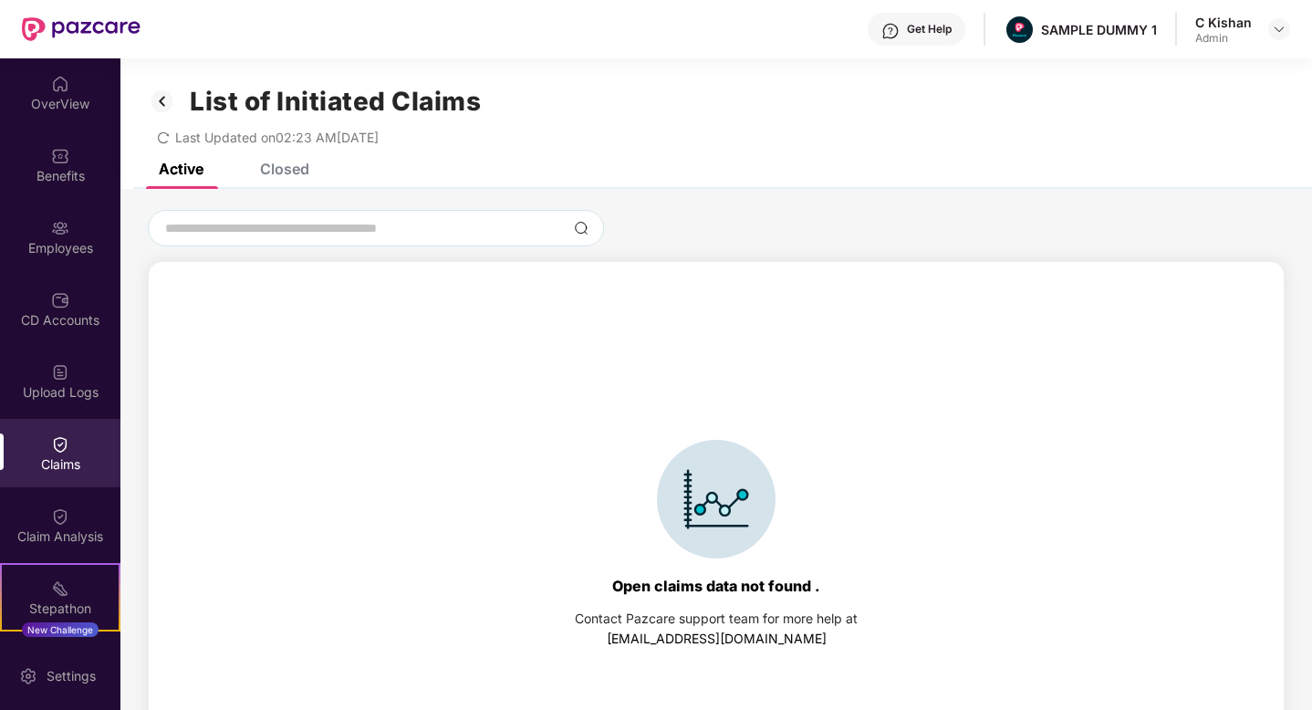
click at [282, 165] on div "Closed" at bounding box center [284, 169] width 49 height 18
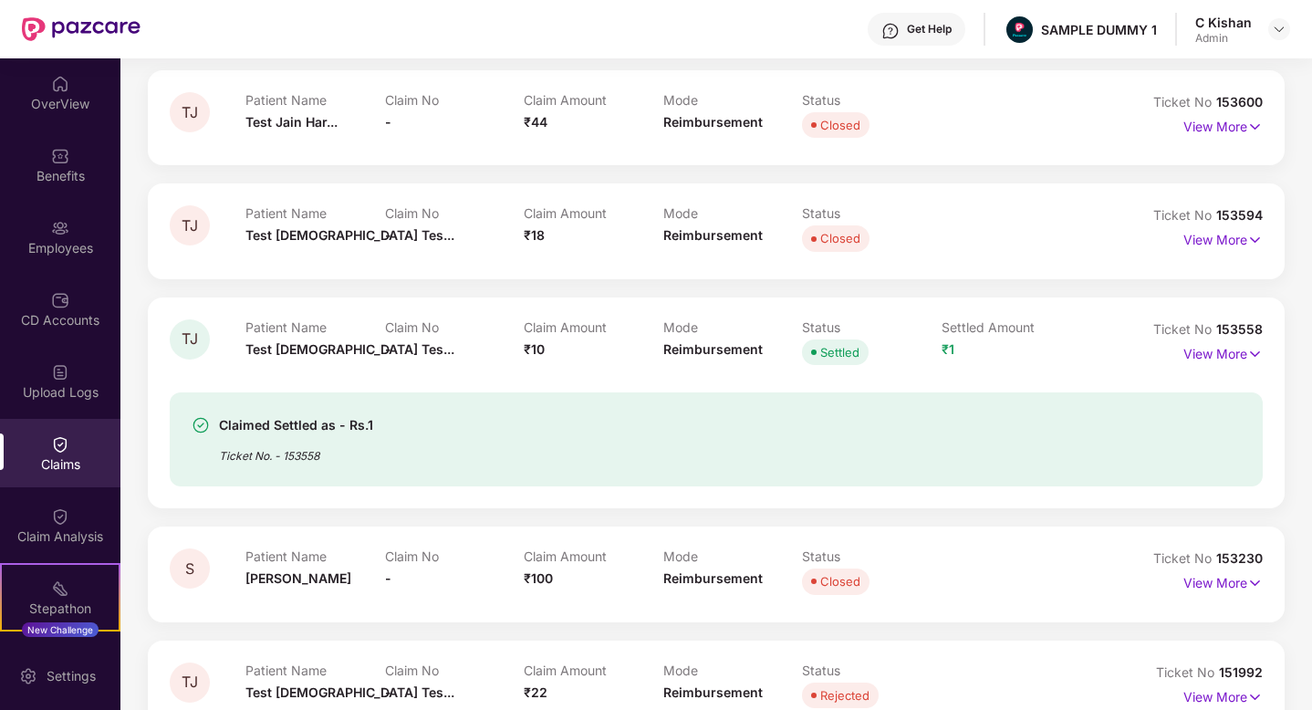
scroll to position [192, 0]
click at [1217, 349] on p "View More" at bounding box center [1222, 351] width 79 height 25
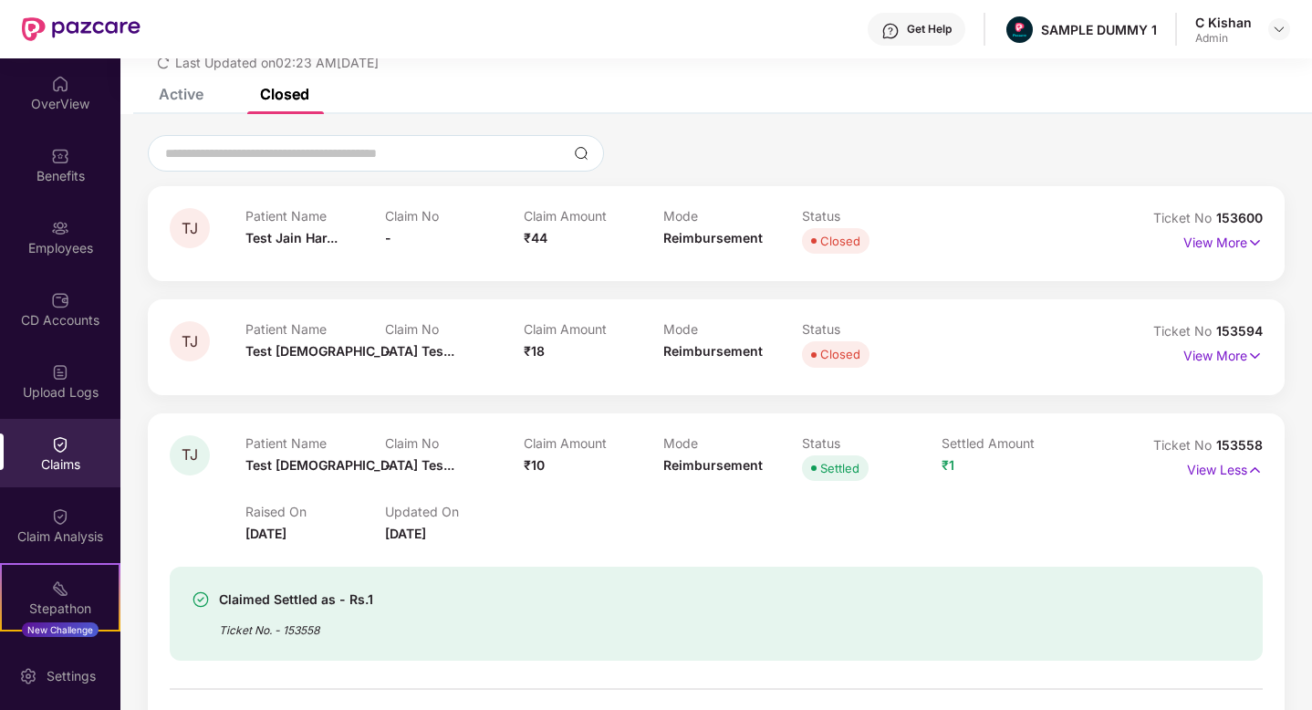
scroll to position [0, 0]
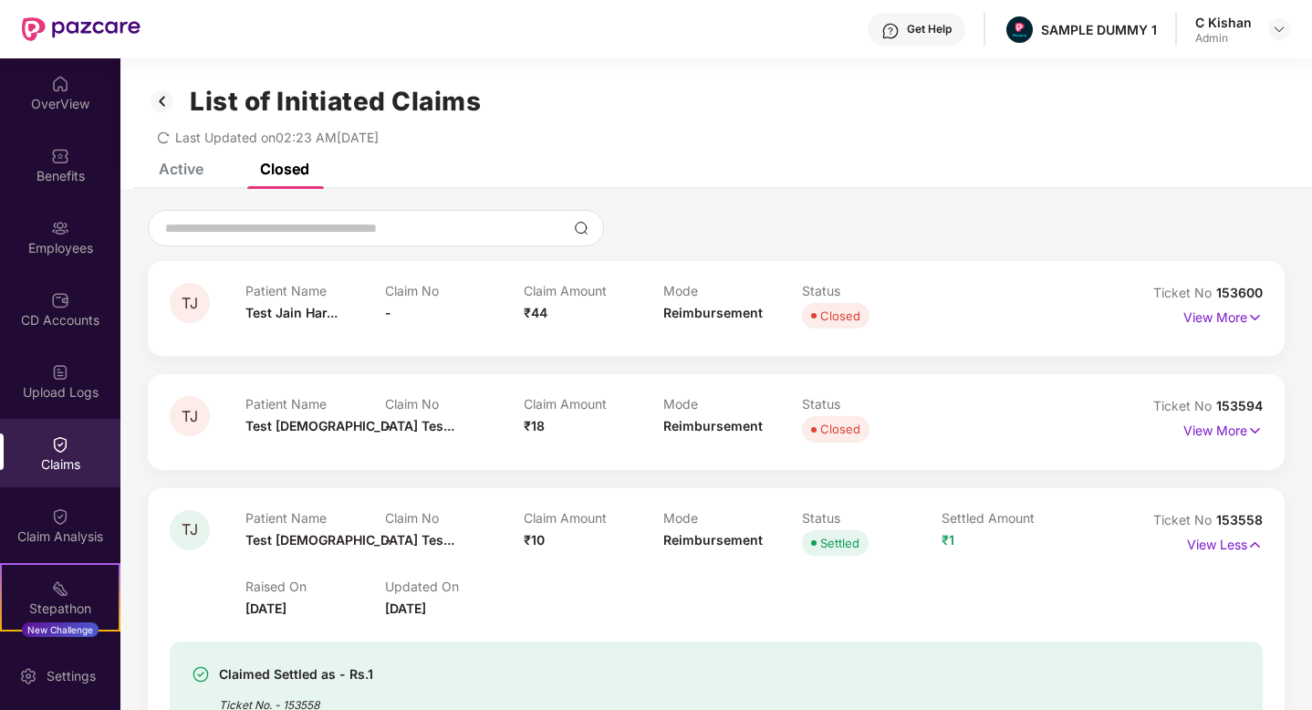
click at [912, 41] on div "Get Help" at bounding box center [917, 29] width 98 height 33
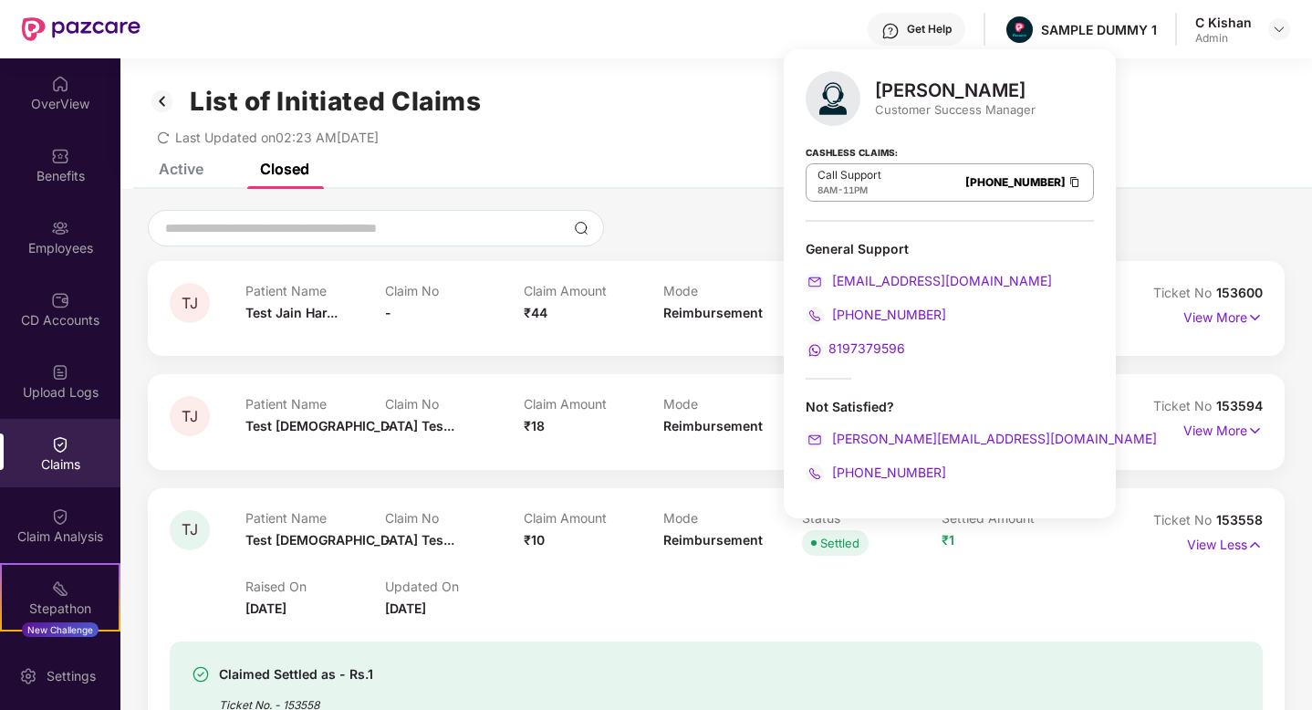
click at [644, 174] on div "Active Closed" at bounding box center [716, 176] width 1192 height 26
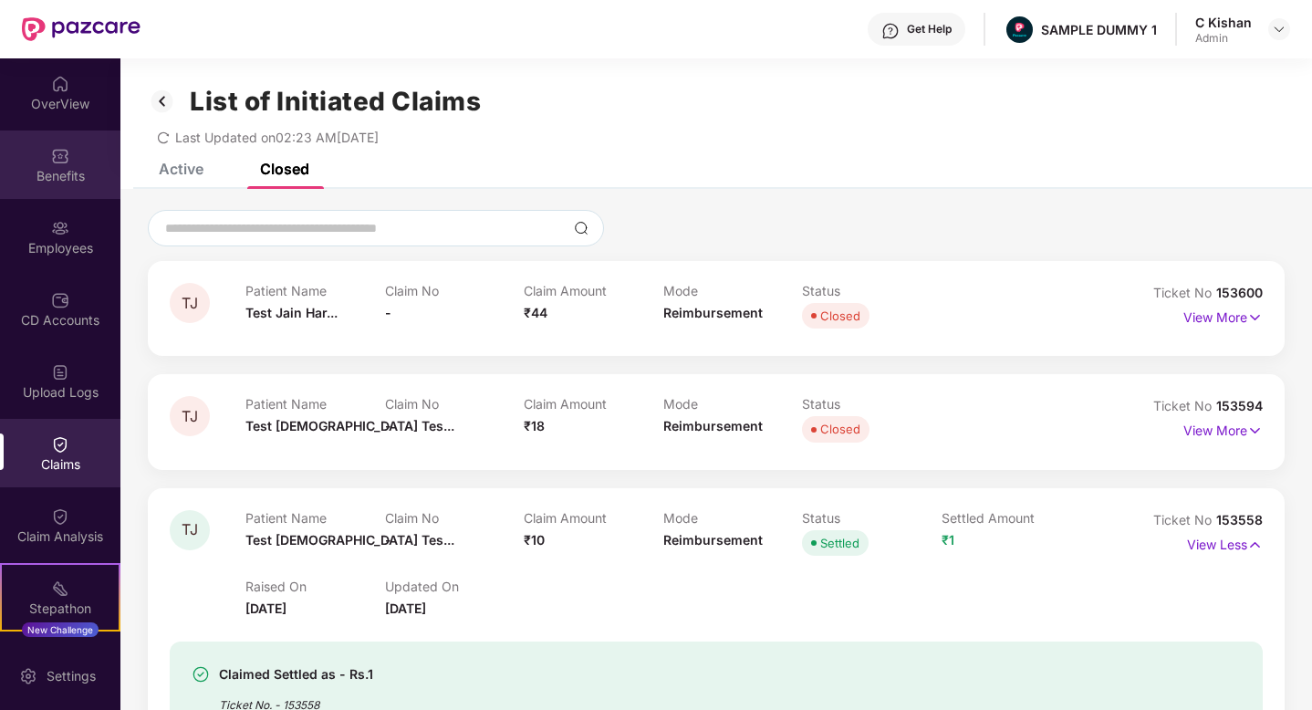
click at [61, 176] on div "Benefits" at bounding box center [60, 176] width 120 height 18
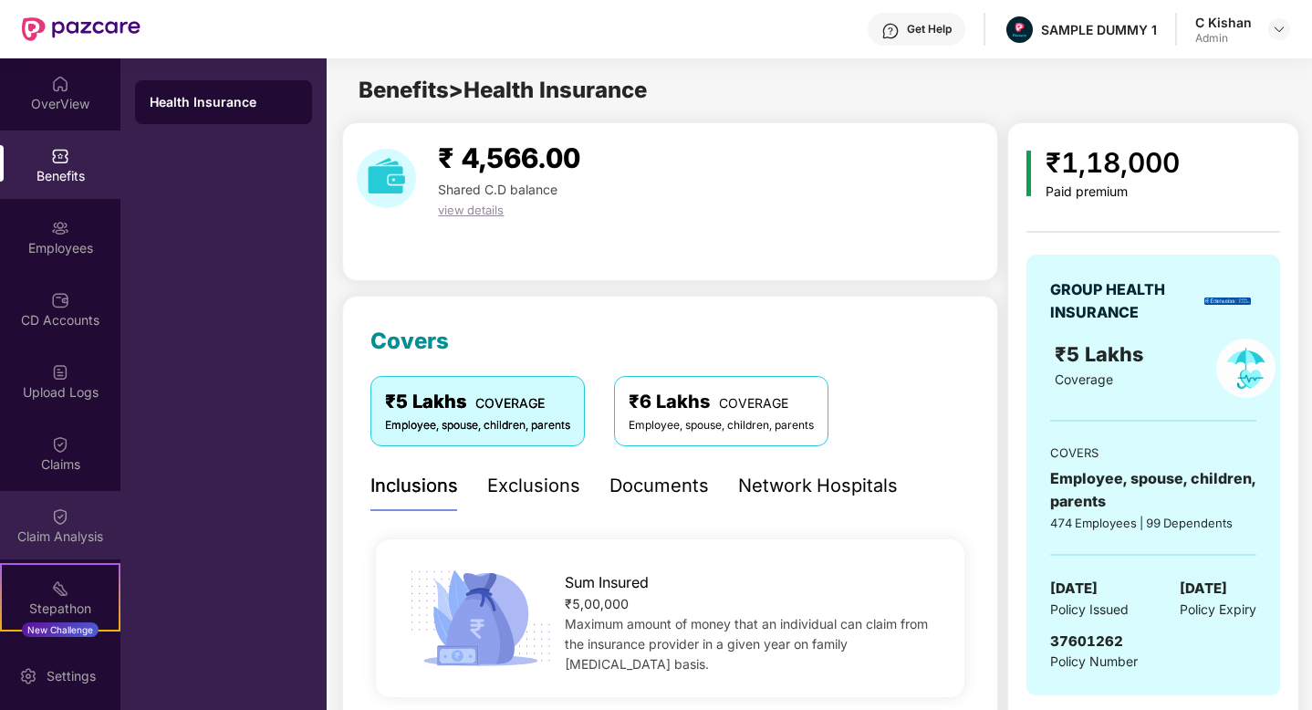
click at [54, 514] on img at bounding box center [60, 516] width 18 height 18
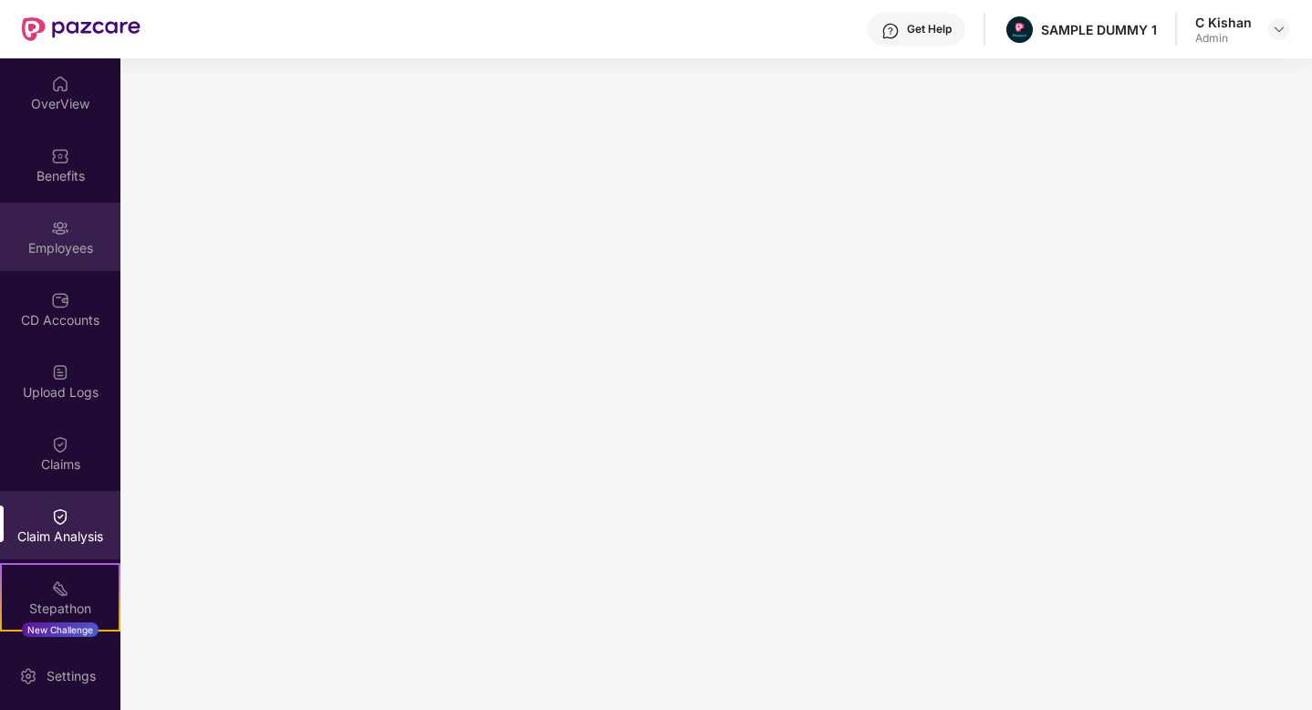
click at [51, 239] on div "Employees" at bounding box center [60, 248] width 120 height 18
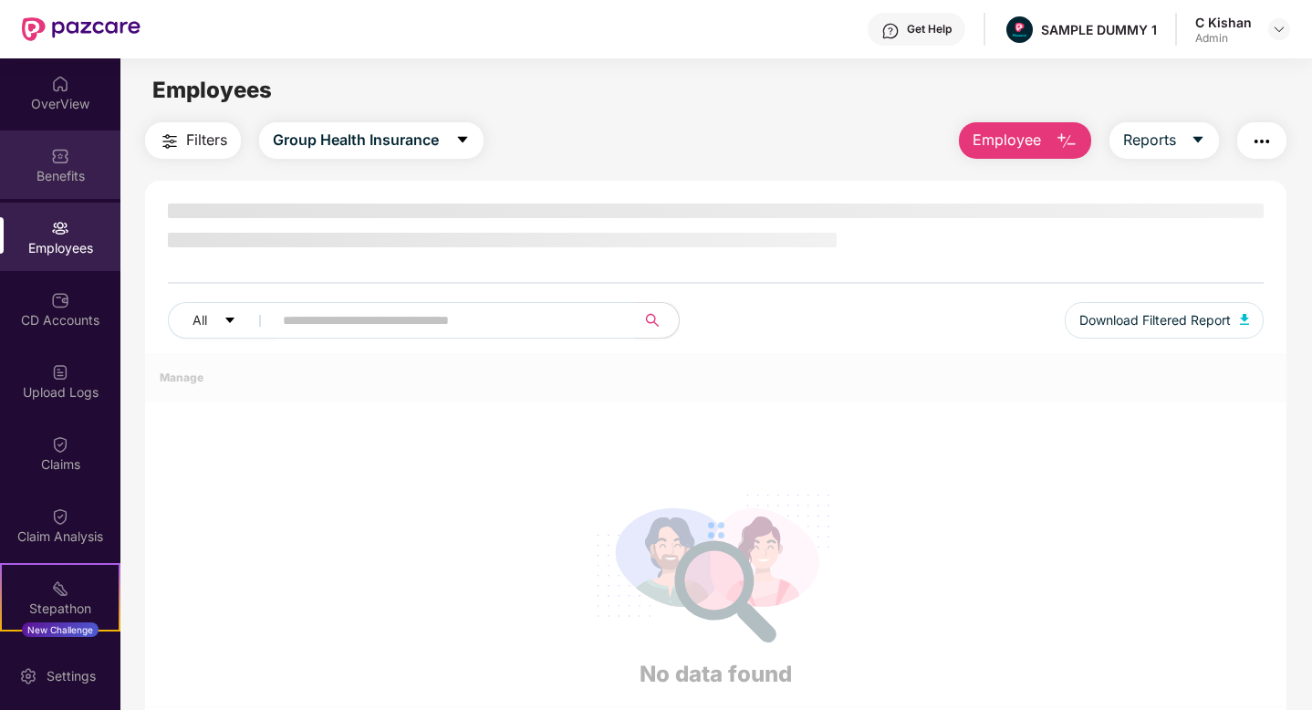
click at [48, 181] on div "Benefits" at bounding box center [60, 176] width 120 height 18
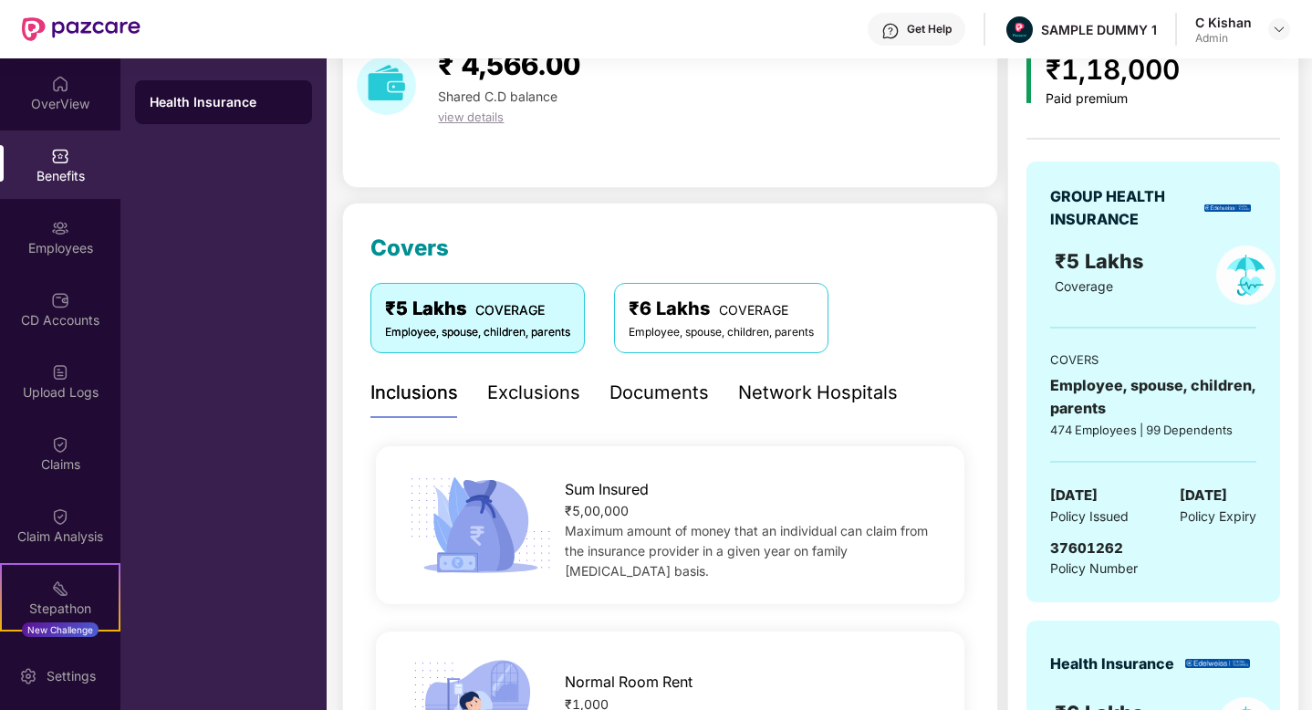
scroll to position [138, 0]
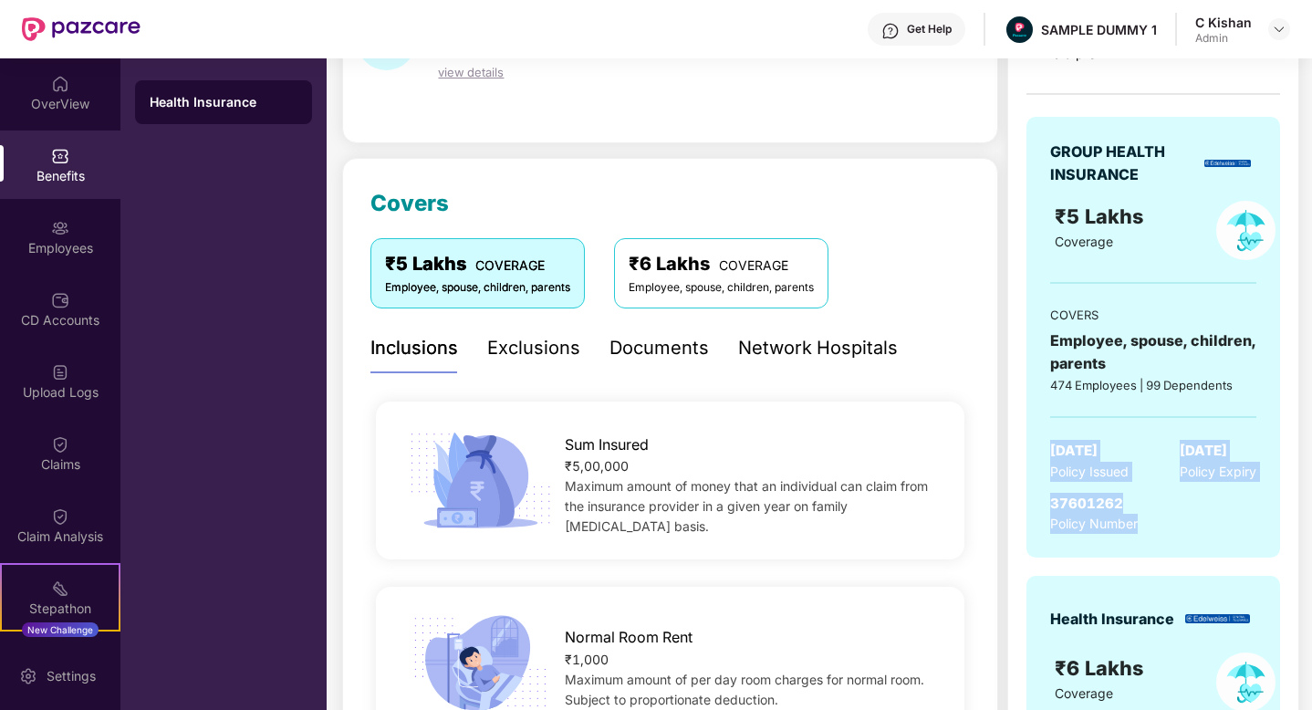
drag, startPoint x: 1049, startPoint y: 450, endPoint x: 1176, endPoint y: 527, distance: 148.7
click at [1176, 527] on div "GROUP HEALTH INSURANCE ₹5 Lakhs Coverage COVERS Employee, spouse, children, par…" at bounding box center [1154, 338] width 254 height 442
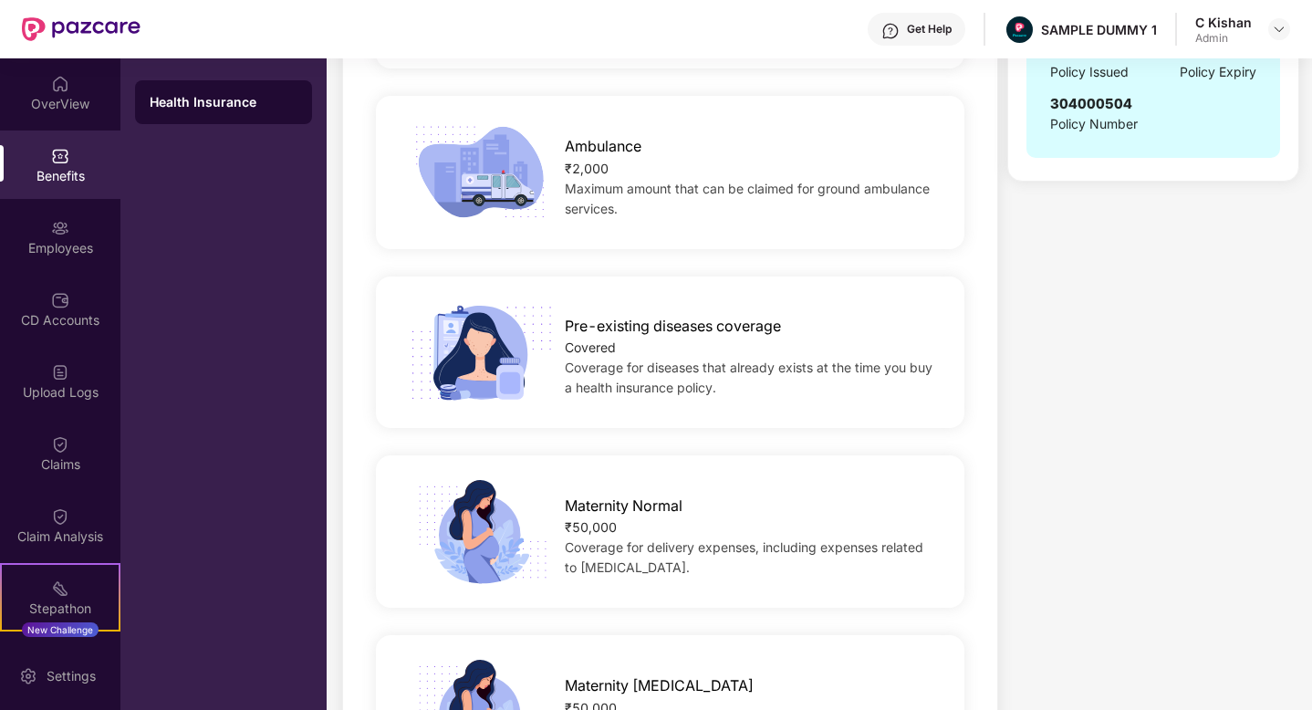
scroll to position [990, 0]
drag, startPoint x: 629, startPoint y: 512, endPoint x: 537, endPoint y: 493, distance: 94.1
click at [537, 493] on div "Maternity Normal ₹50,000 Coverage for delivery expenses, including expenses rel…" at bounding box center [751, 531] width 431 height 92
click at [731, 506] on div "Maternity Normal" at bounding box center [751, 501] width 372 height 32
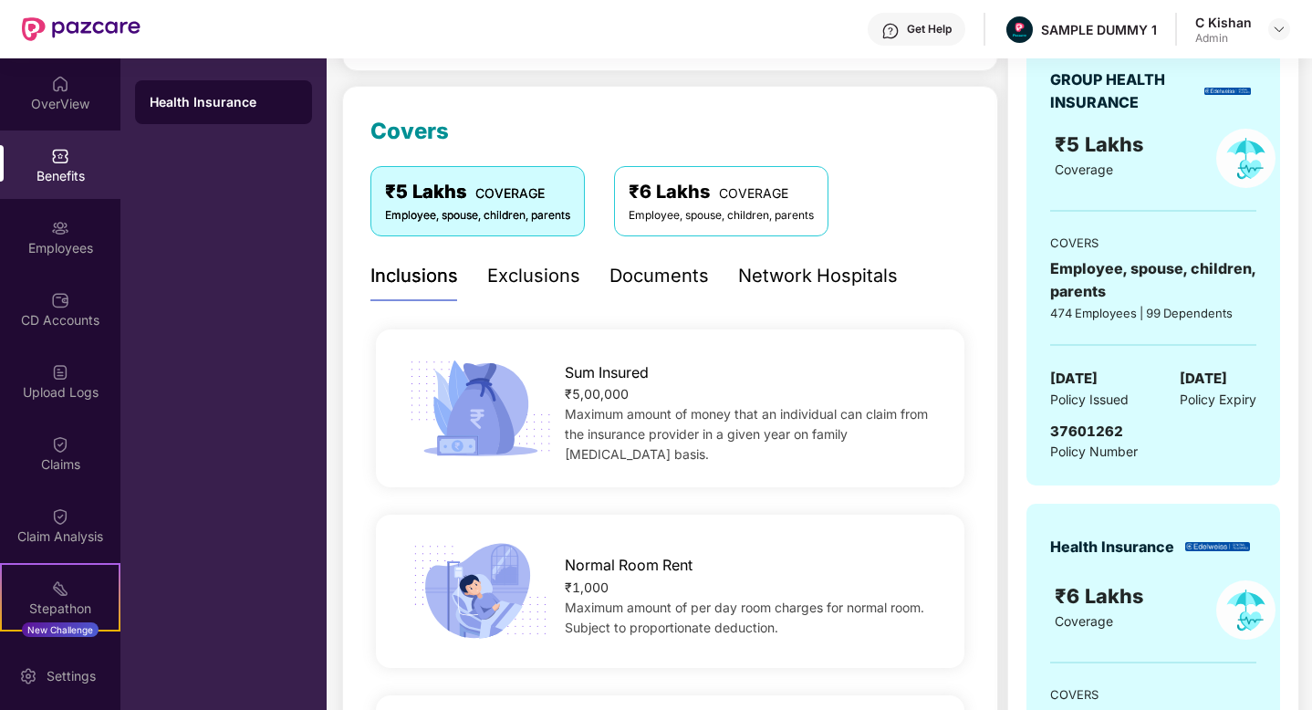
scroll to position [0, 0]
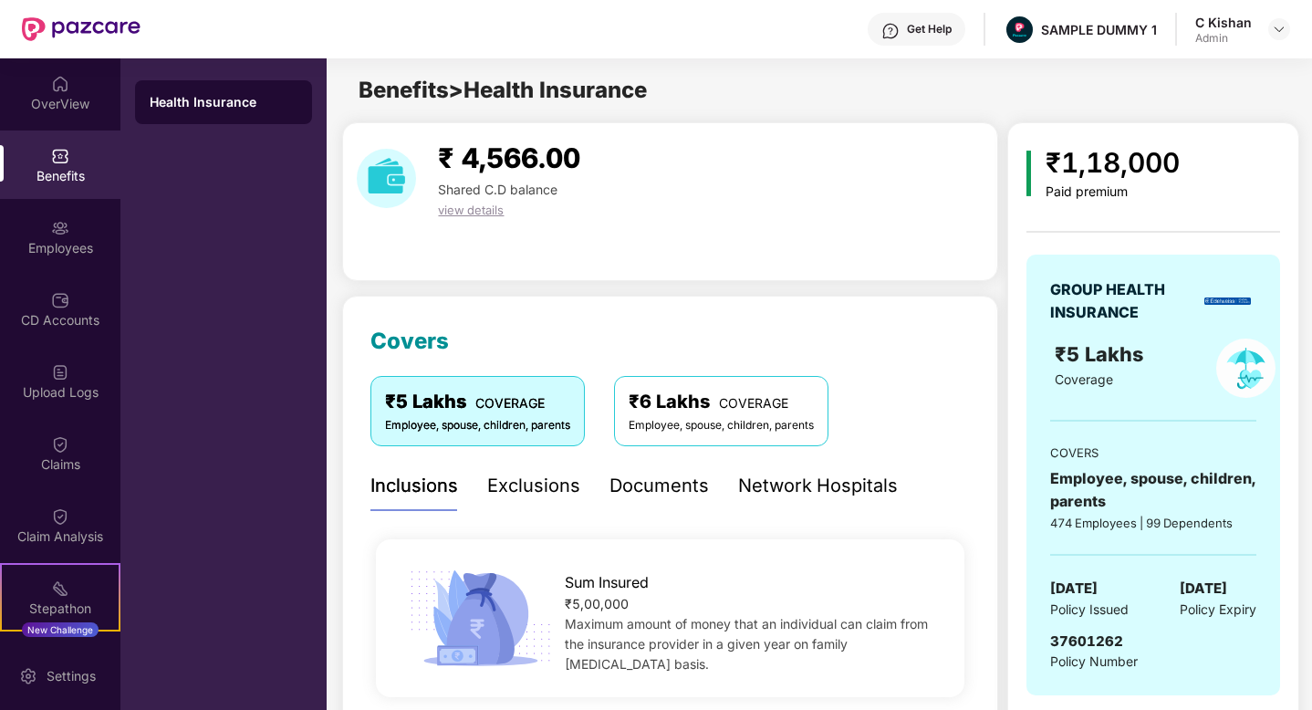
click at [506, 490] on div "Exclusions" at bounding box center [533, 486] width 93 height 28
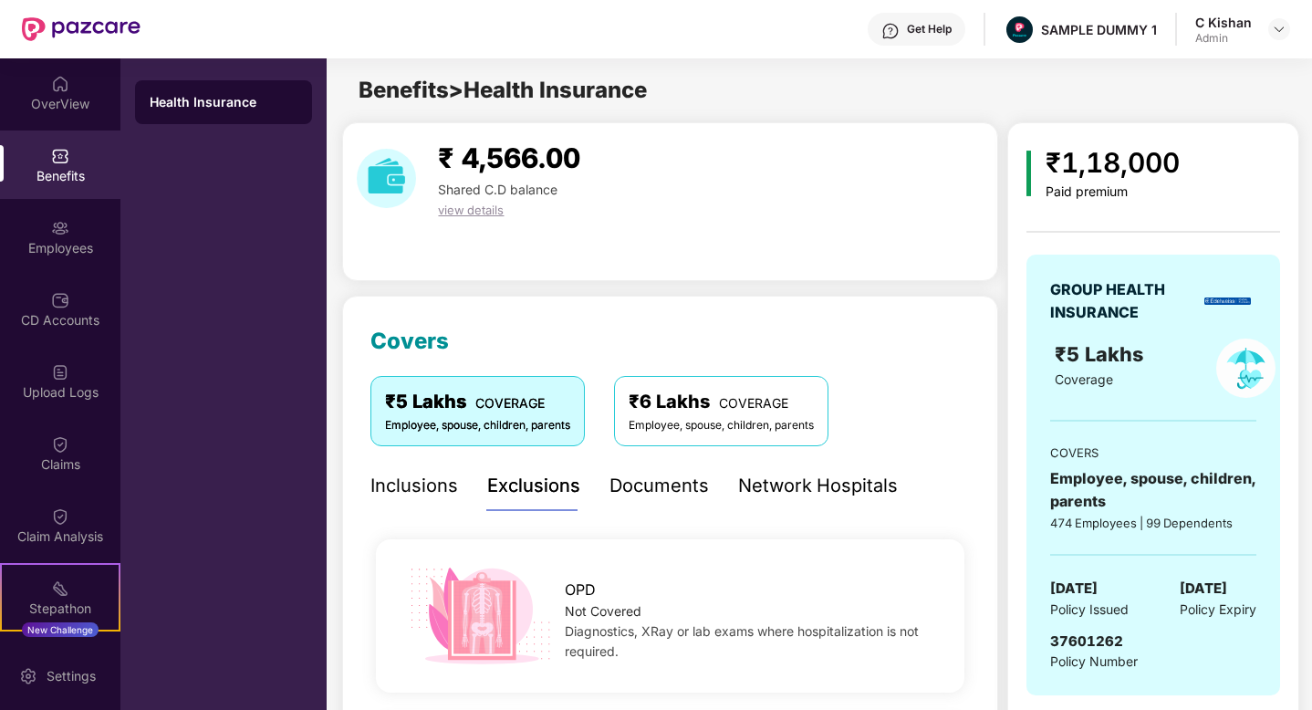
click at [642, 479] on div "Documents" at bounding box center [659, 486] width 99 height 28
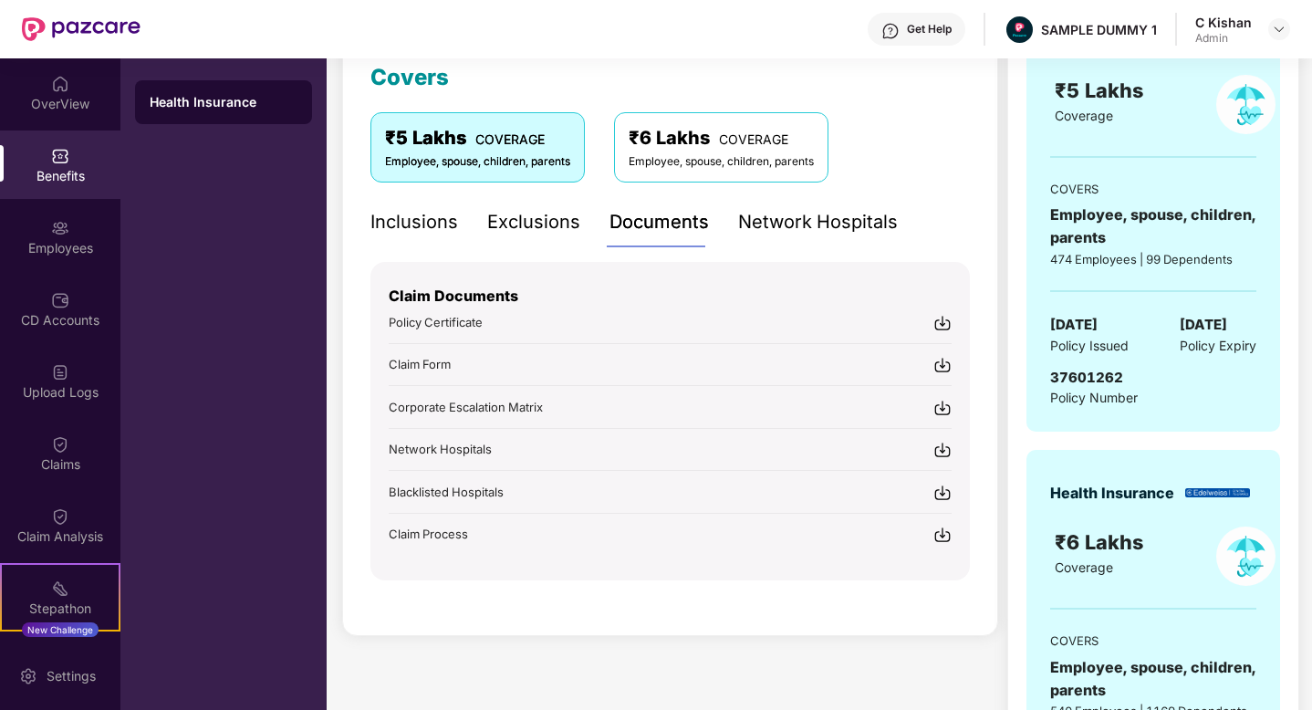
scroll to position [289, 0]
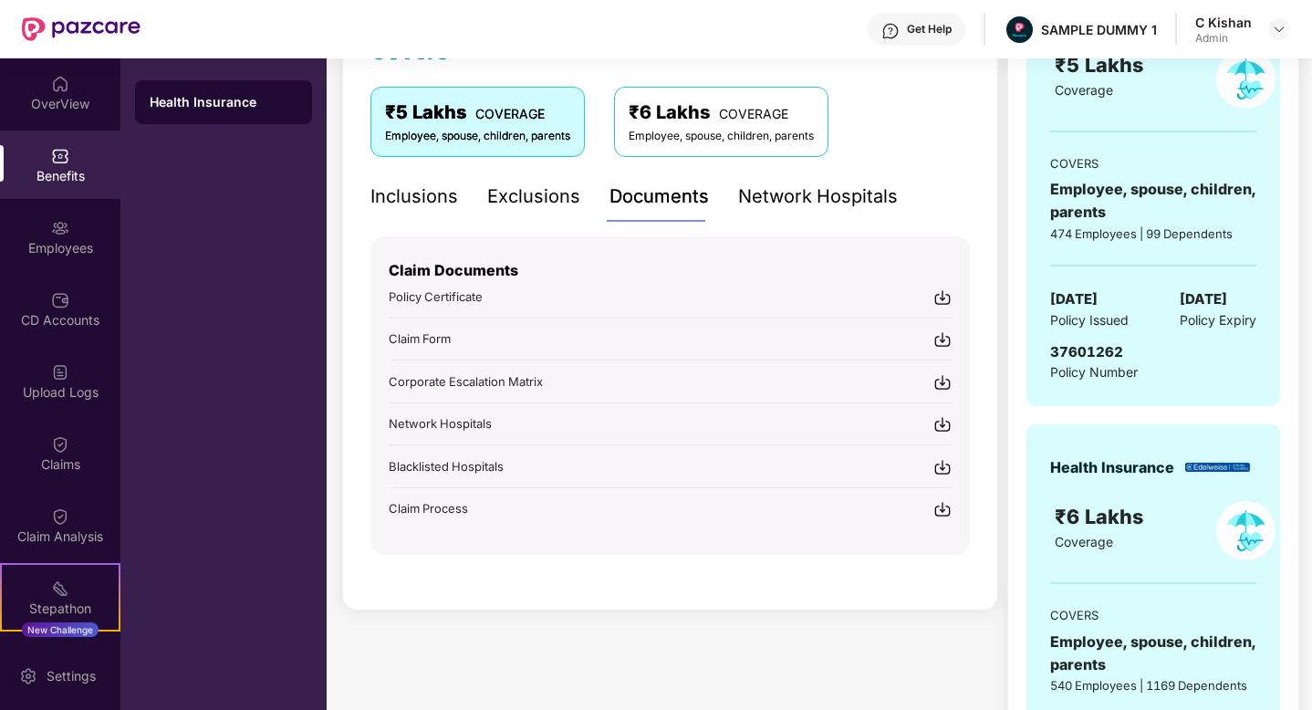
click at [808, 203] on div "Network Hospitals" at bounding box center [818, 196] width 160 height 28
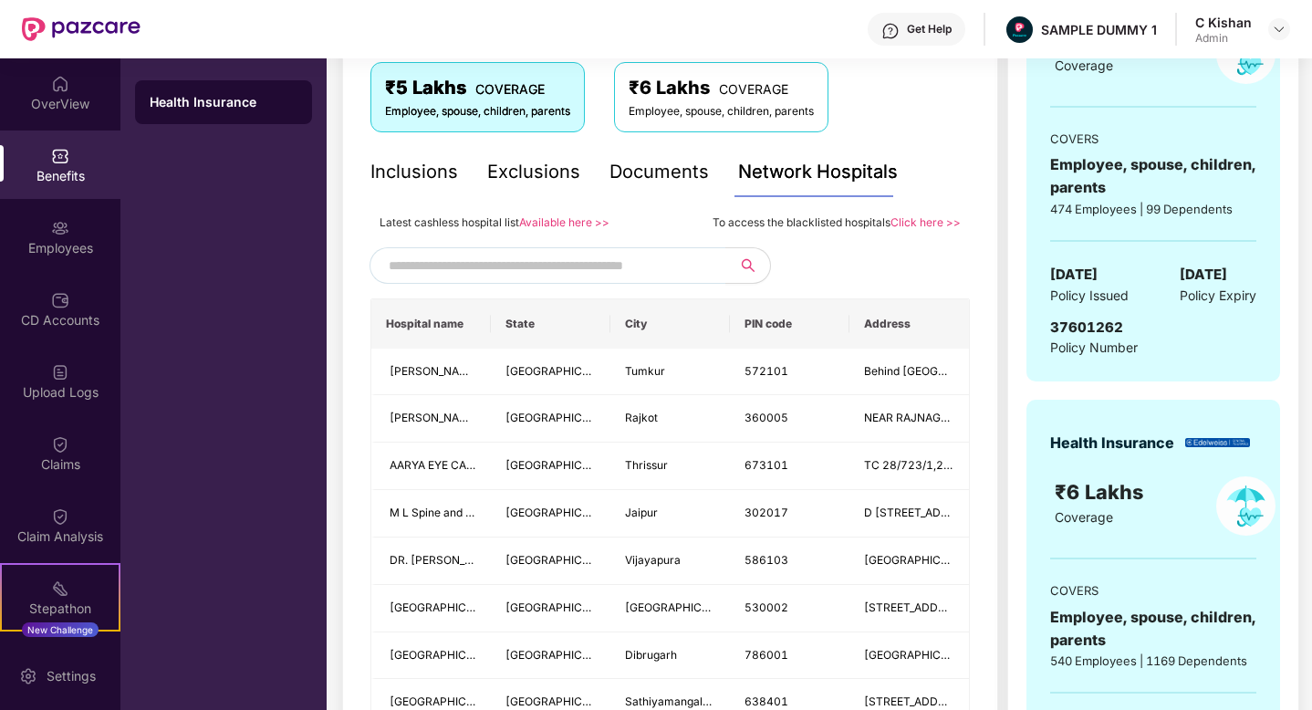
scroll to position [265, 0]
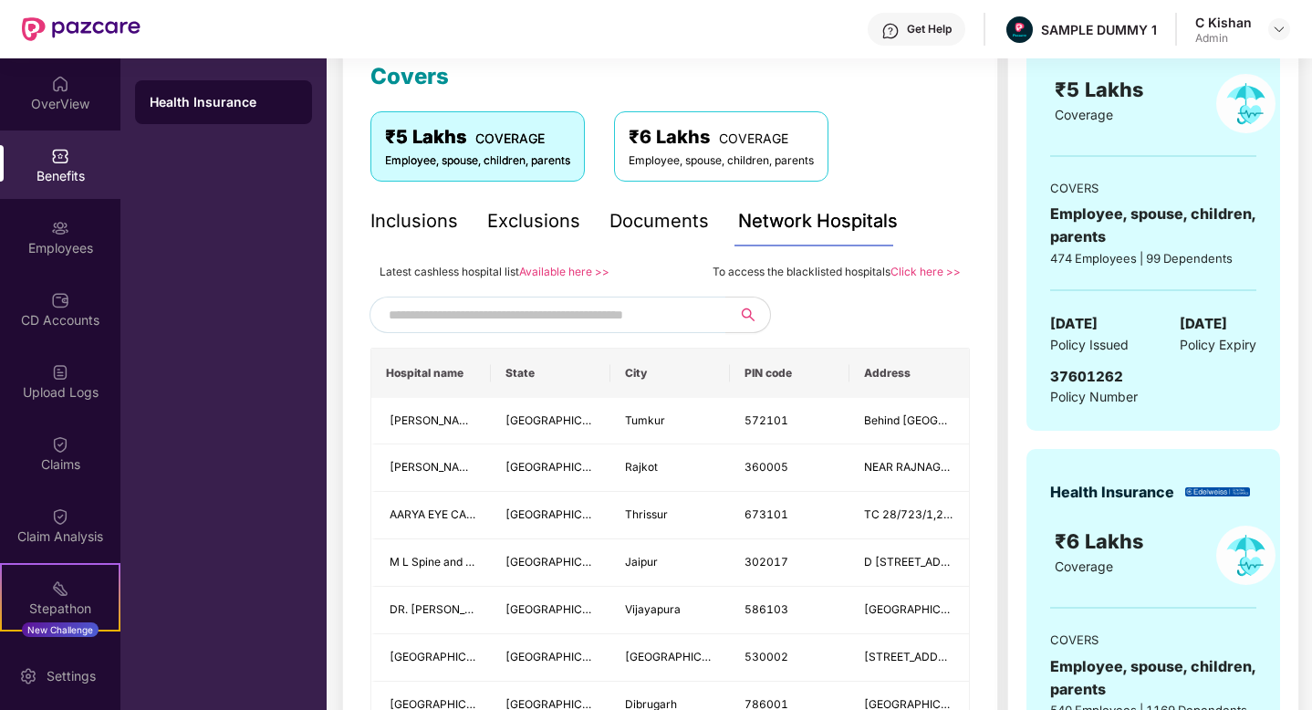
click at [523, 313] on input "text" at bounding box center [545, 314] width 312 height 27
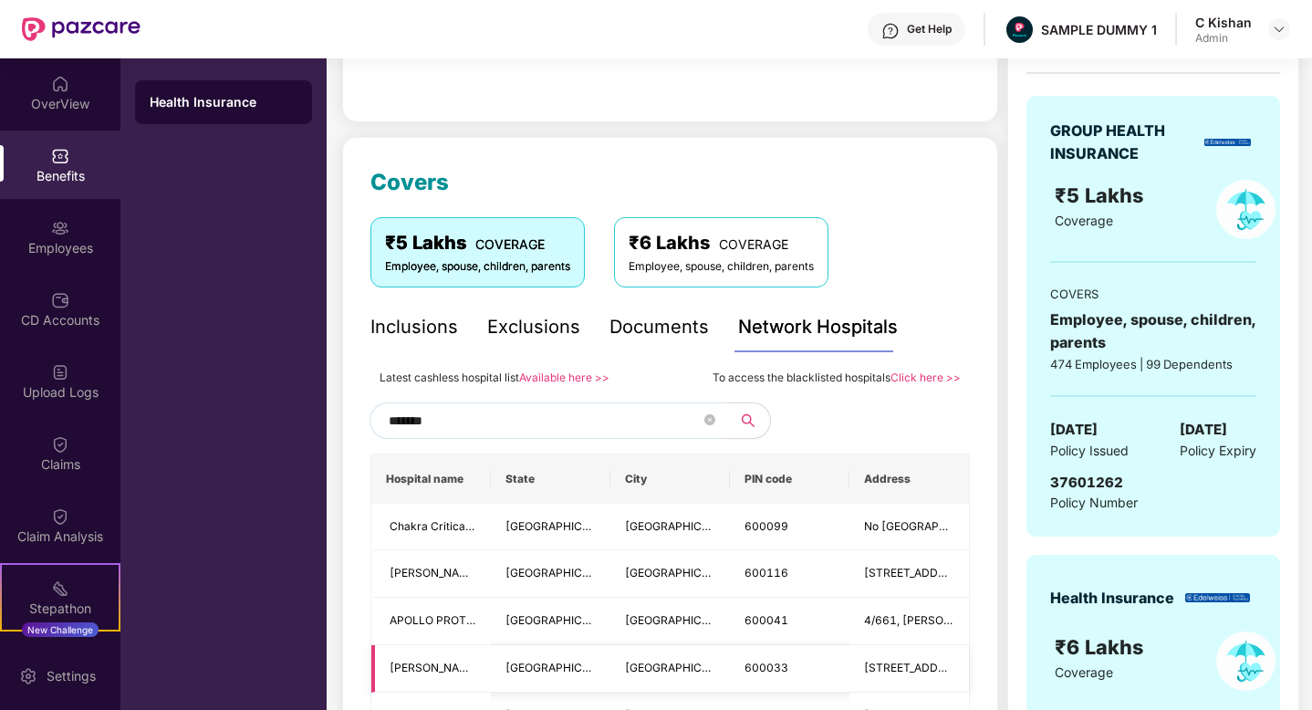
scroll to position [26, 0]
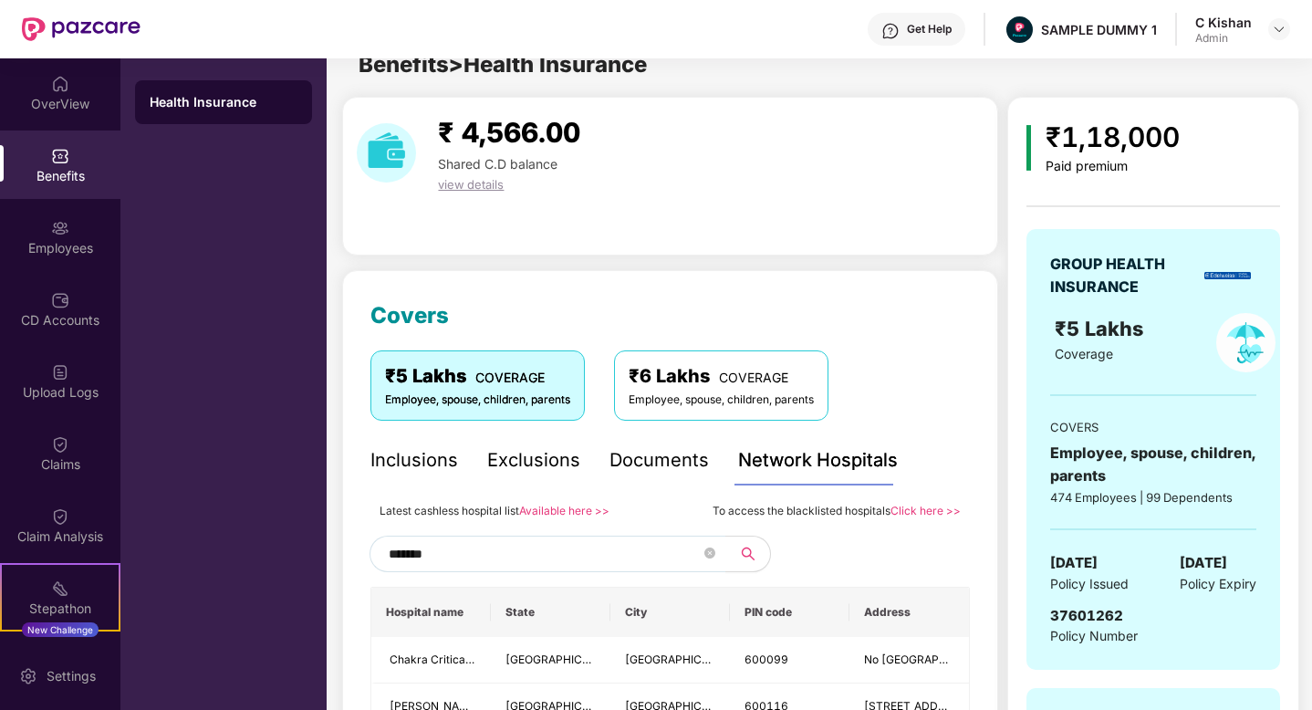
type input "*******"
